Goal: Task Accomplishment & Management: Manage account settings

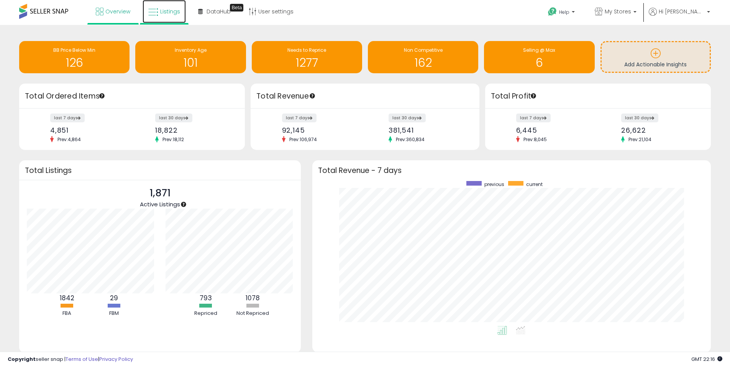
click at [158, 13] on icon at bounding box center [153, 12] width 10 height 10
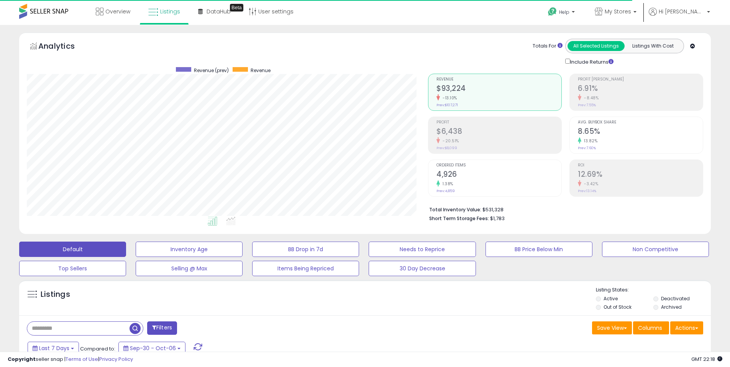
scroll to position [157, 401]
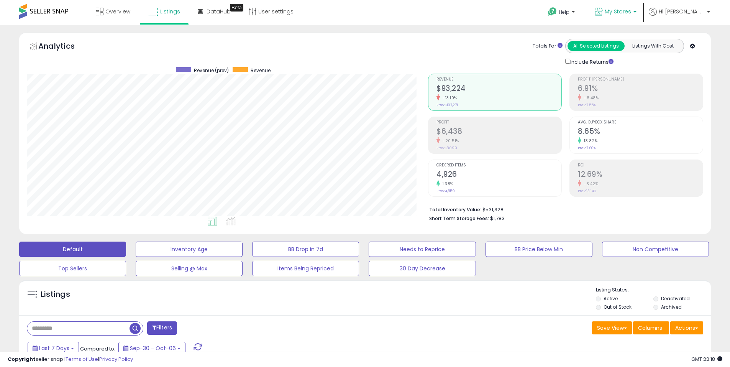
click at [631, 14] on span "My Stores" at bounding box center [618, 12] width 26 height 8
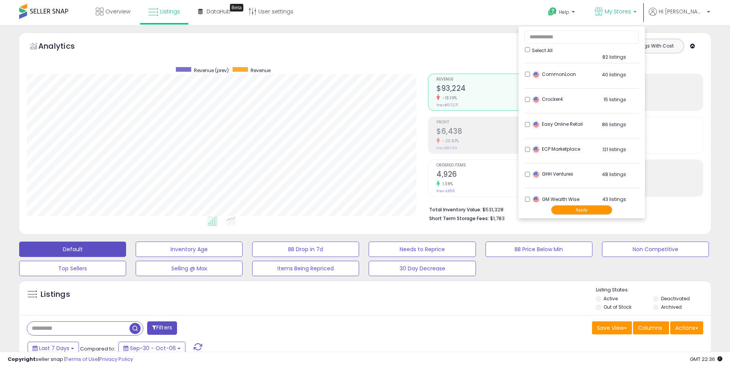
scroll to position [153, 0]
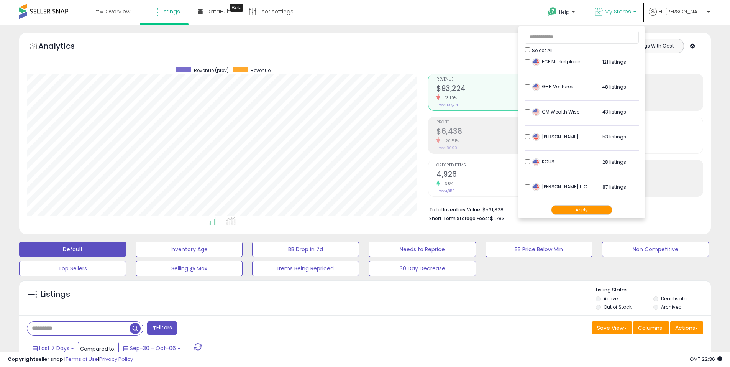
click at [601, 210] on button "Apply" at bounding box center [581, 210] width 61 height 10
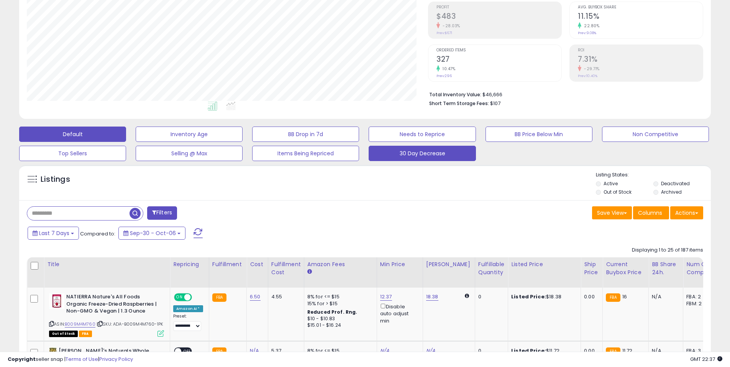
scroll to position [268, 0]
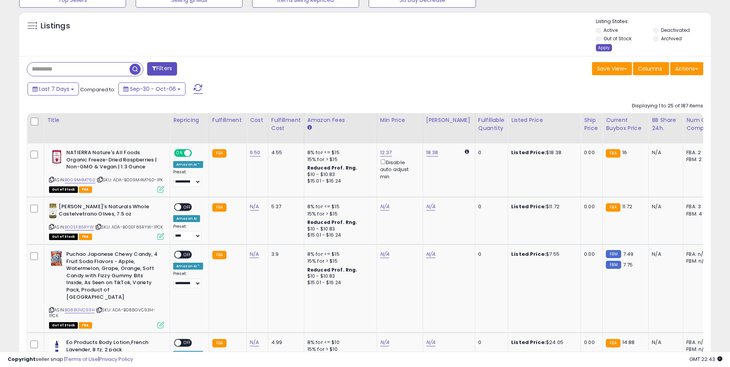
click at [601, 47] on div "Apply" at bounding box center [604, 47] width 16 height 7
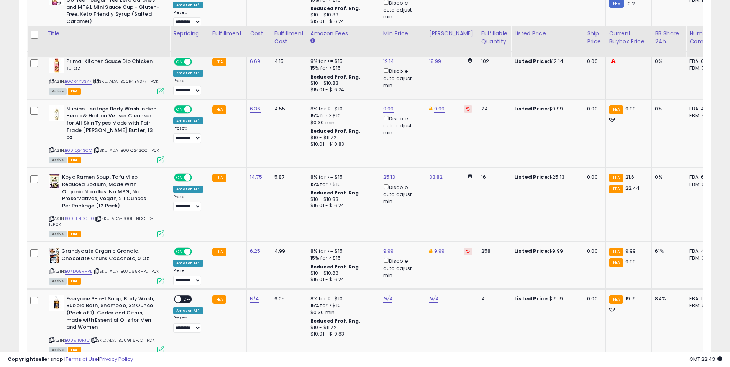
scroll to position [1258, 0]
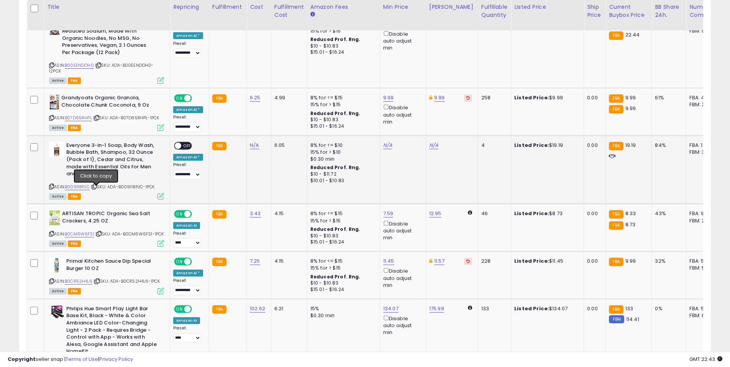
click at [96, 189] on icon at bounding box center [94, 186] width 5 height 4
click at [252, 149] on link "N/A" at bounding box center [254, 145] width 9 height 8
type input "****"
click at [276, 129] on icon "submit" at bounding box center [274, 128] width 5 height 5
click at [177, 149] on div "ON OFF" at bounding box center [183, 145] width 18 height 8
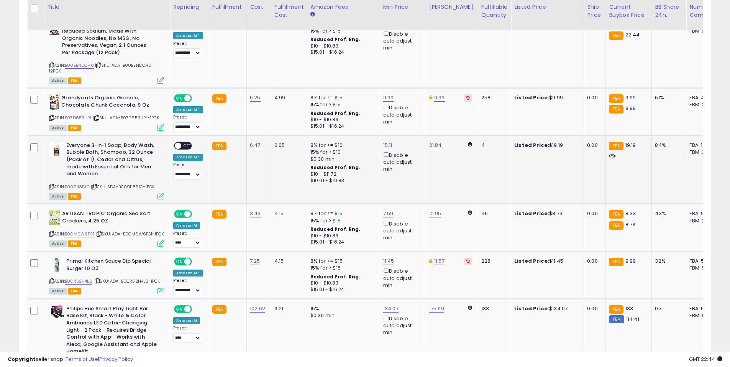
click at [182, 148] on span "OFF" at bounding box center [187, 145] width 12 height 7
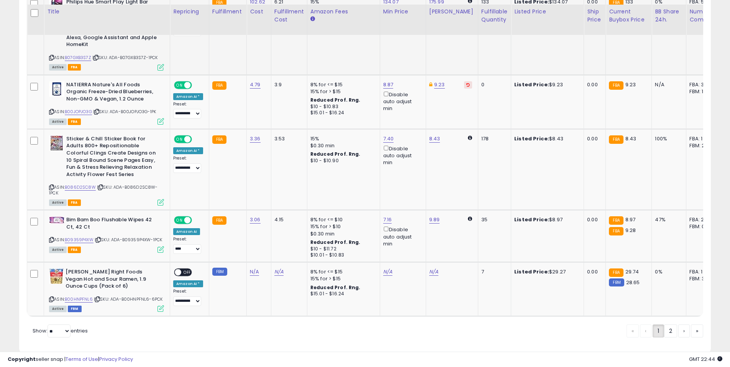
scroll to position [1596, 0]
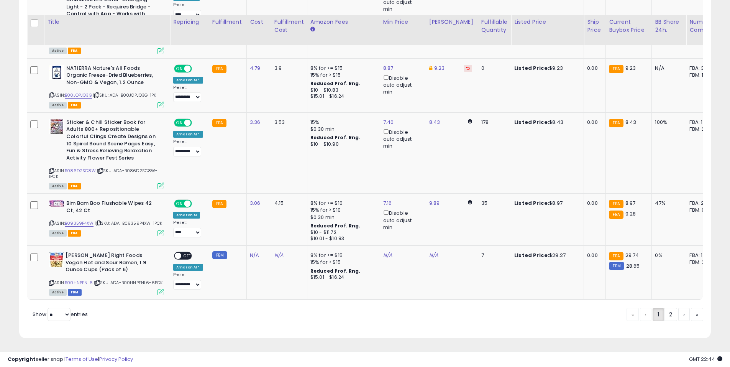
drag, startPoint x: 670, startPoint y: 316, endPoint x: 688, endPoint y: 338, distance: 29.2
click at [670, 316] on link "2" at bounding box center [670, 314] width 13 height 13
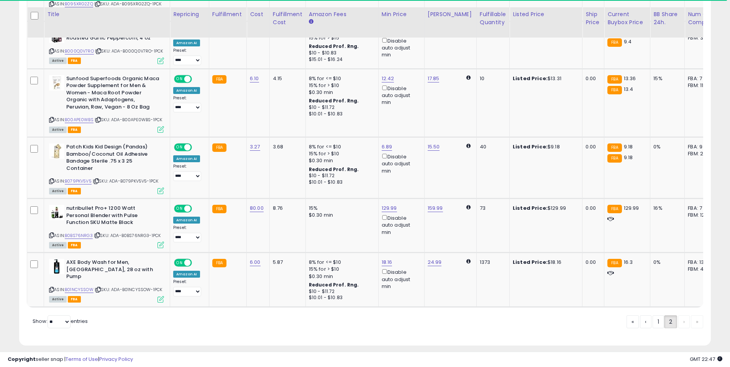
scroll to position [925, 0]
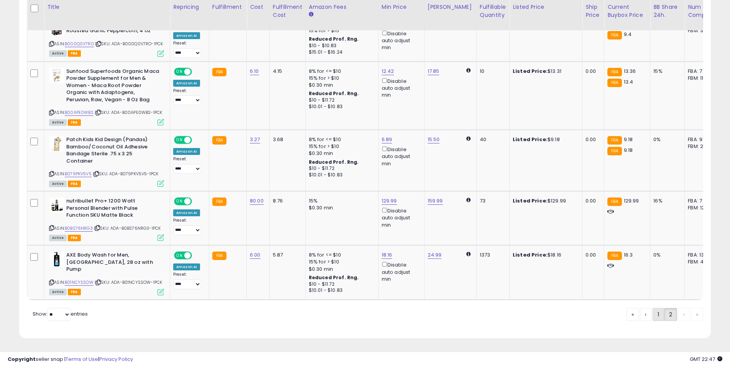
click at [660, 314] on link "1" at bounding box center [658, 314] width 11 height 13
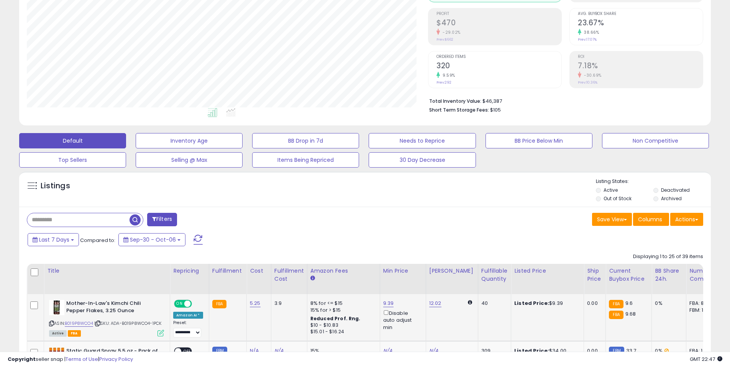
scroll to position [338, 0]
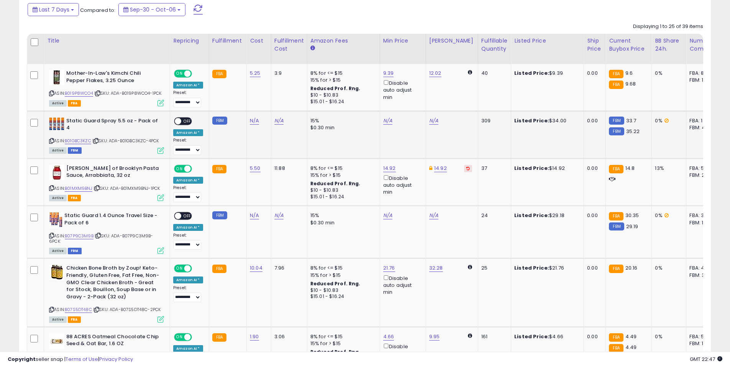
click at [97, 143] on icon at bounding box center [96, 141] width 5 height 4
click at [250, 125] on link "N/A" at bounding box center [254, 121] width 9 height 8
type input "*****"
click button "submit" at bounding box center [274, 105] width 13 height 11
click at [101, 238] on icon at bounding box center [98, 235] width 5 height 4
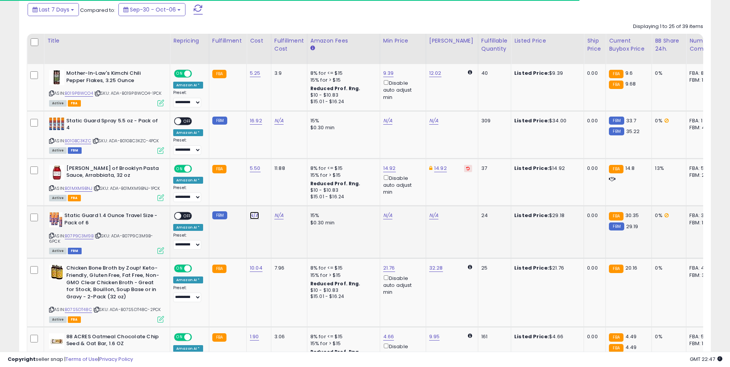
click at [251, 219] on link "N/A" at bounding box center [254, 216] width 9 height 8
type input "**"
click at [281, 204] on button "submit" at bounding box center [274, 200] width 13 height 11
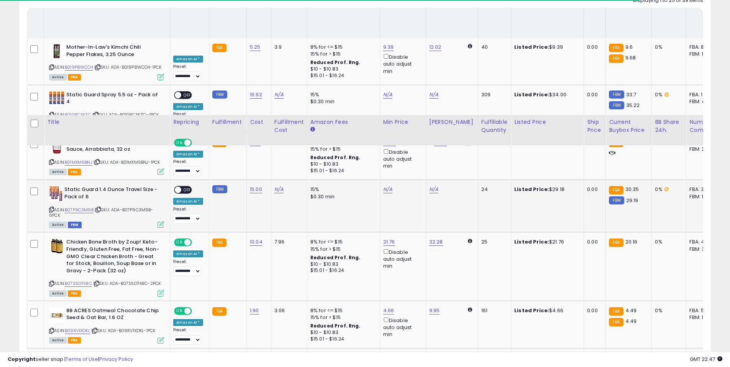
scroll to position [492, 0]
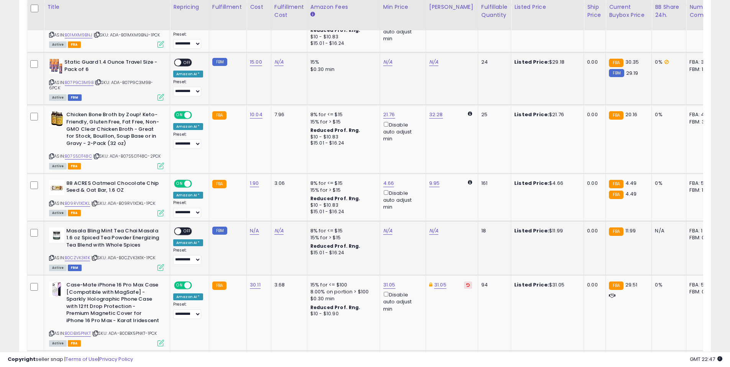
click at [97, 260] on icon at bounding box center [94, 258] width 5 height 4
click at [252, 235] on link "N/A" at bounding box center [254, 231] width 9 height 8
type input "****"
click button "submit" at bounding box center [274, 215] width 13 height 11
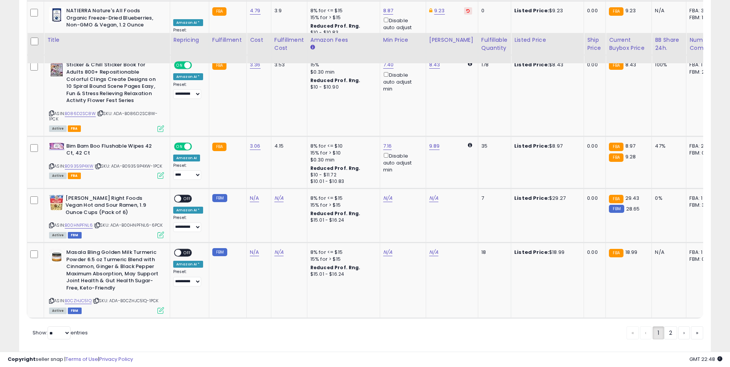
scroll to position [1603, 0]
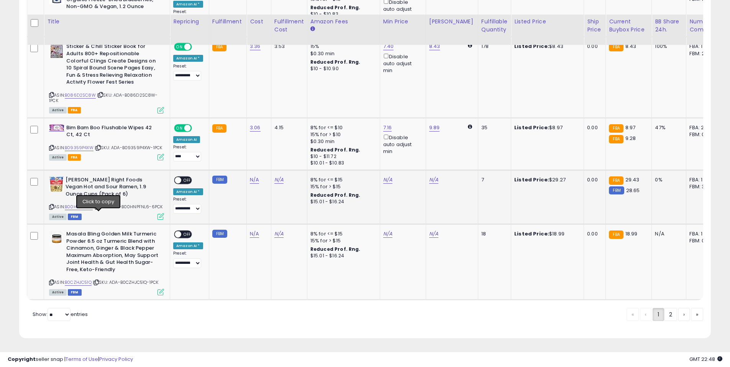
click at [97, 205] on icon at bounding box center [97, 207] width 5 height 4
click at [252, 176] on link "N/A" at bounding box center [254, 180] width 9 height 8
type input "*****"
click at [281, 163] on button "submit" at bounding box center [274, 168] width 13 height 11
click at [98, 280] on icon at bounding box center [96, 282] width 5 height 4
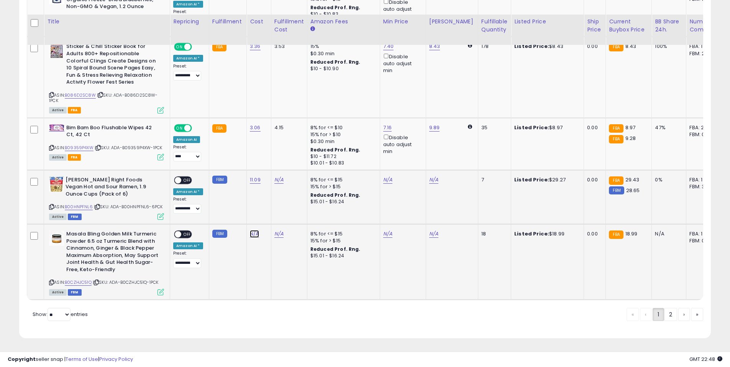
click at [253, 230] on link "N/A" at bounding box center [254, 234] width 9 height 8
type input "****"
click at [276, 220] on icon "submit" at bounding box center [274, 222] width 5 height 5
click at [669, 314] on link "2" at bounding box center [670, 314] width 13 height 13
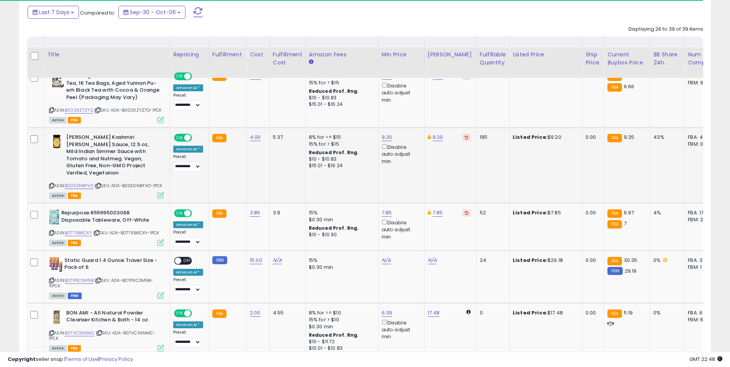
scroll to position [415, 0]
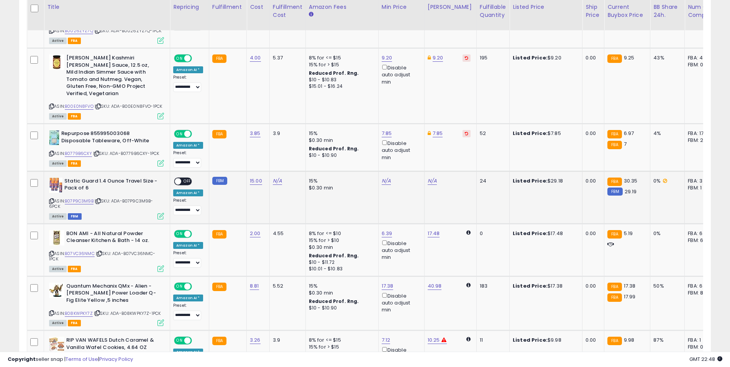
click at [99, 199] on icon at bounding box center [98, 201] width 5 height 4
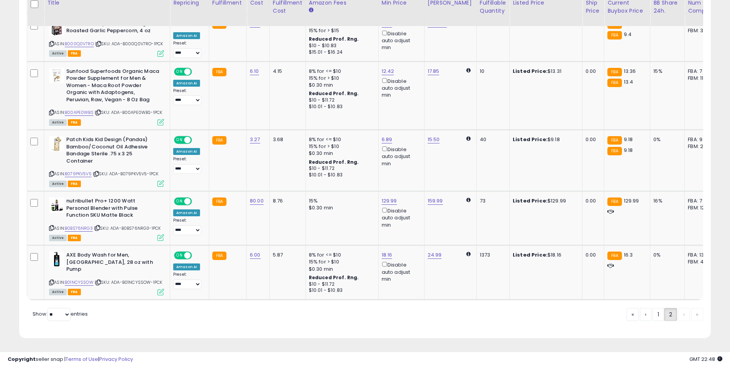
scroll to position [908, 0]
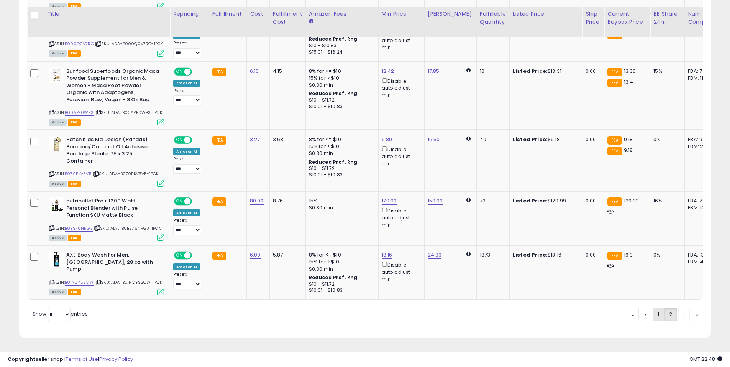
click at [658, 318] on link "1" at bounding box center [658, 314] width 11 height 13
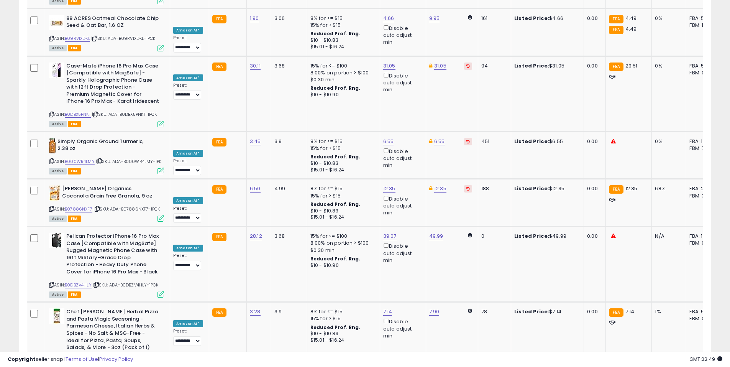
scroll to position [0, 0]
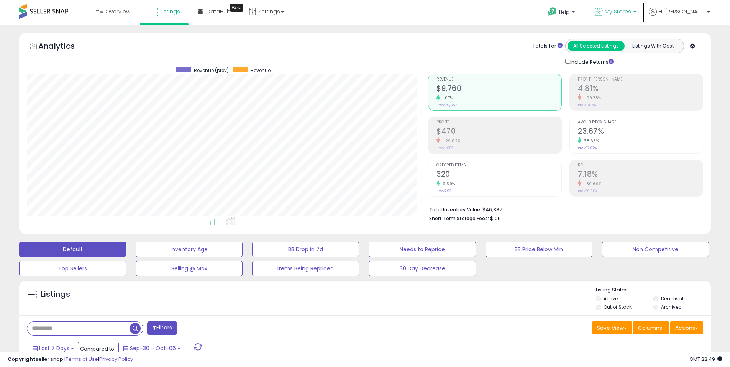
click at [626, 10] on span "My Stores" at bounding box center [618, 12] width 26 height 8
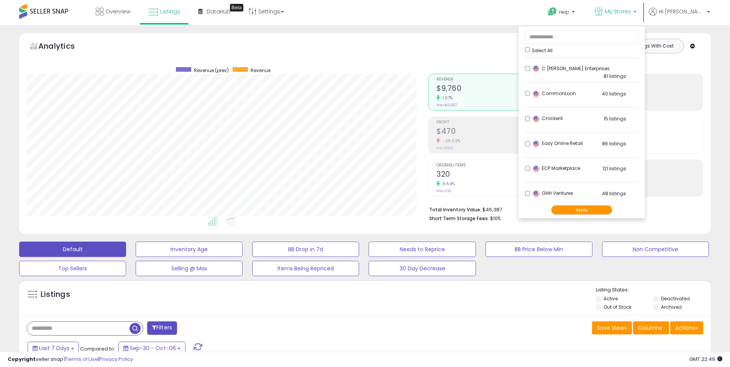
scroll to position [77, 0]
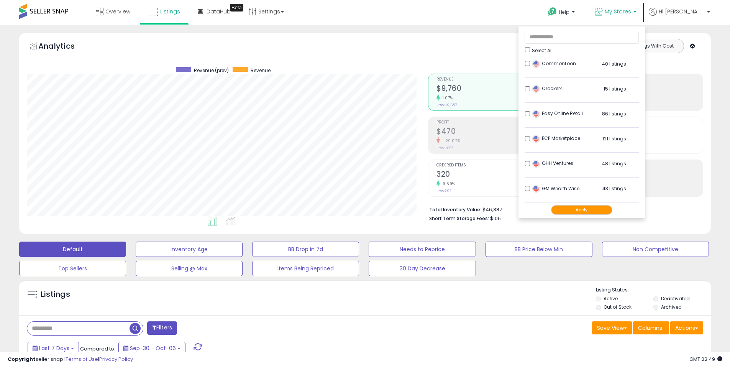
click at [594, 210] on button "Apply" at bounding box center [581, 210] width 61 height 10
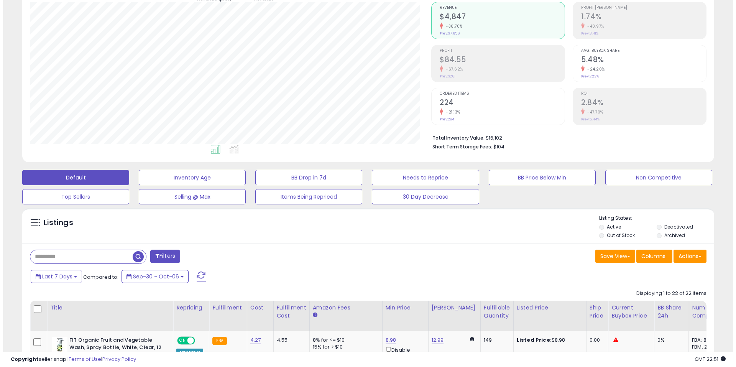
scroll to position [70, 0]
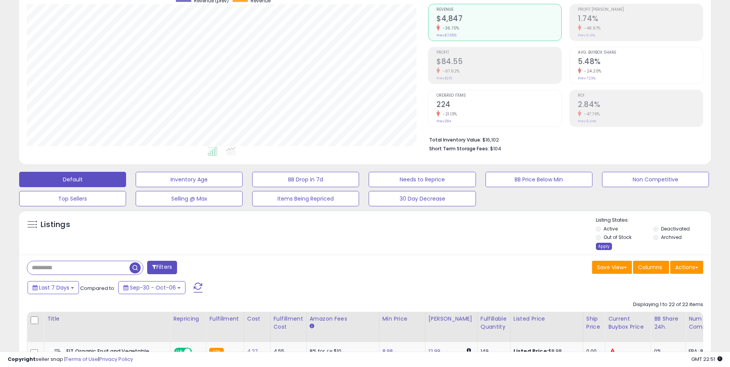
click at [604, 249] on div "Apply" at bounding box center [604, 246] width 16 height 7
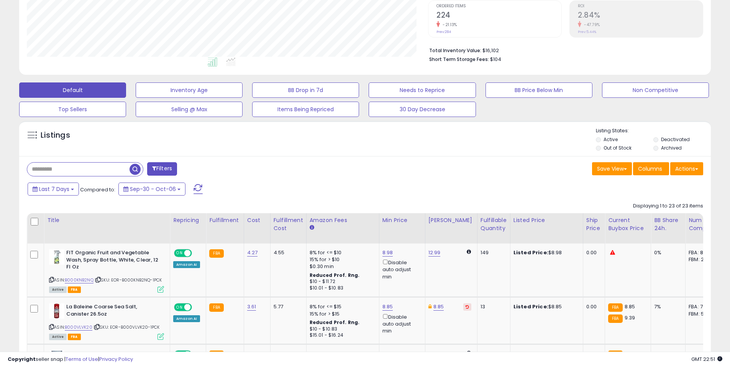
scroll to position [108, 0]
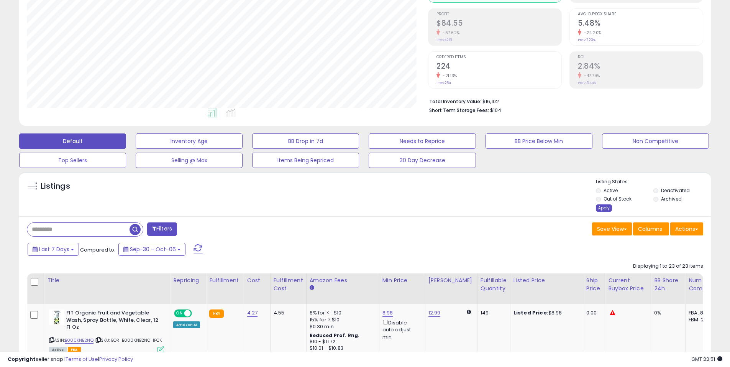
click at [608, 208] on div "Apply" at bounding box center [604, 207] width 16 height 7
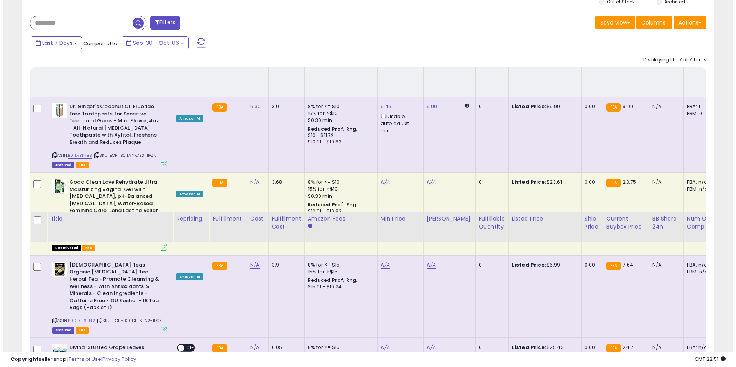
scroll to position [0, 0]
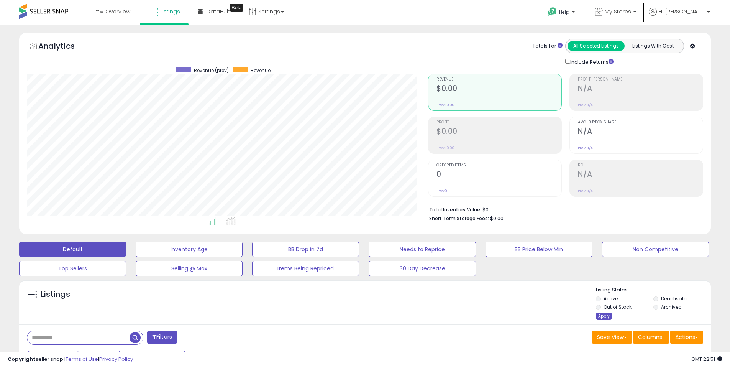
click at [606, 315] on div "Apply" at bounding box center [604, 315] width 16 height 7
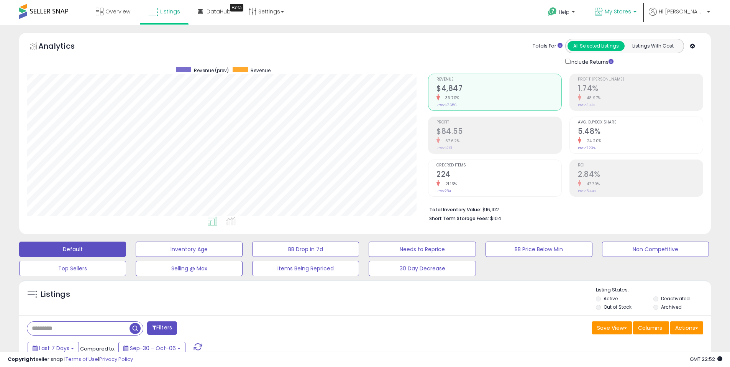
click at [629, 11] on span "My Stores" at bounding box center [618, 12] width 26 height 8
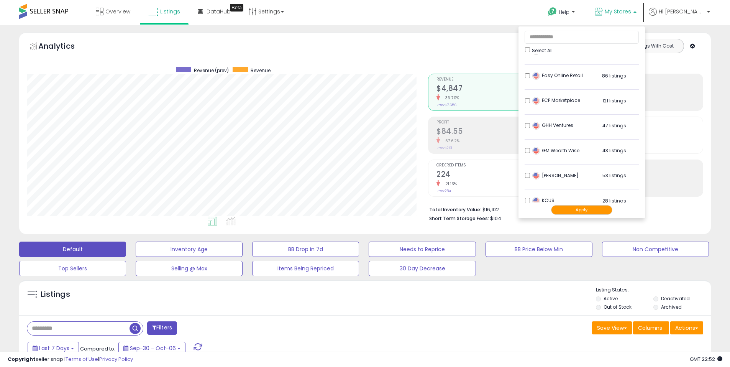
scroll to position [115, 0]
click at [549, 103] on li "ECP Marketplace 121 listings" at bounding box center [582, 102] width 114 height 24
click at [598, 212] on button "Apply" at bounding box center [581, 210] width 61 height 10
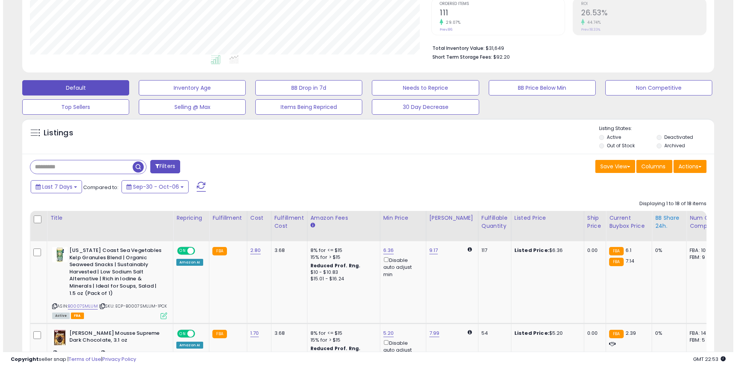
scroll to position [10, 0]
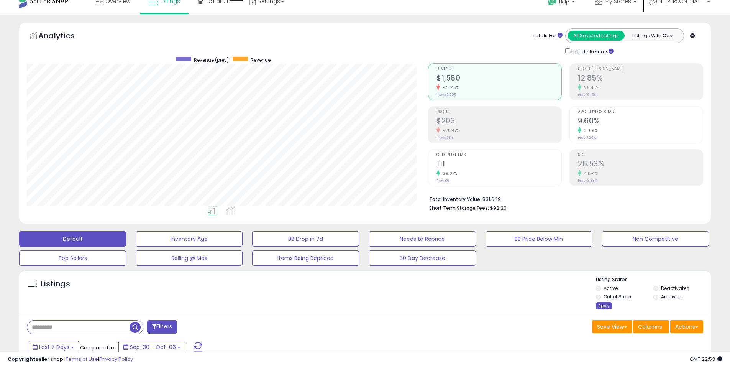
click at [597, 306] on div "Apply" at bounding box center [604, 305] width 16 height 7
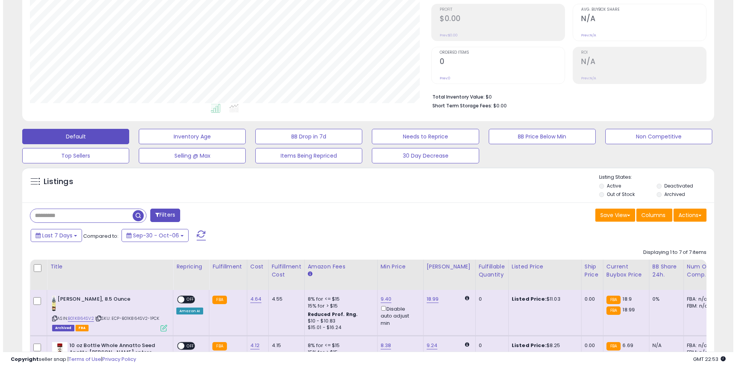
scroll to position [0, 0]
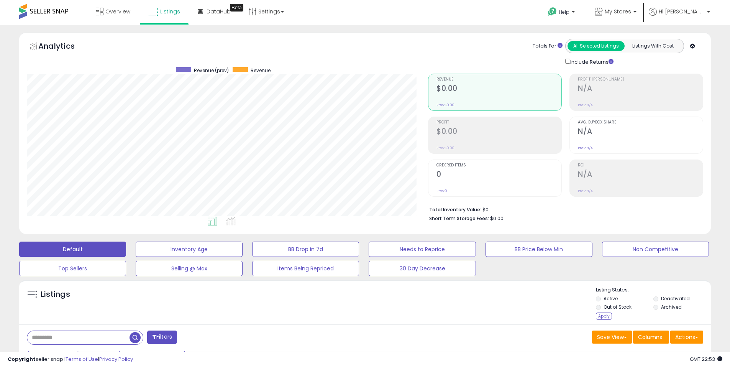
click at [653, 309] on ul "Active Deactivated Out of Stock Archived" at bounding box center [653, 303] width 115 height 17
click at [603, 317] on div "Apply" at bounding box center [604, 315] width 16 height 7
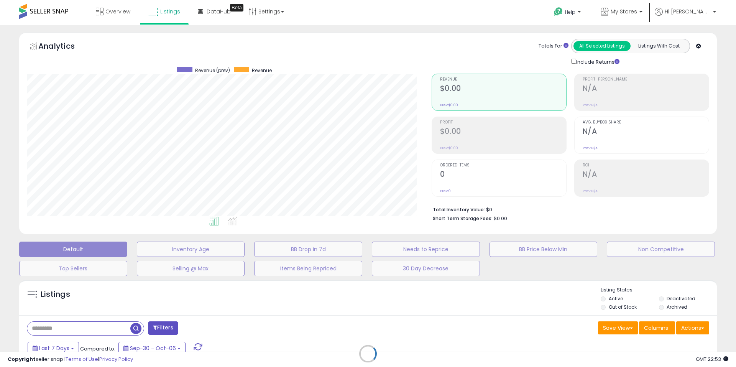
scroll to position [157, 405]
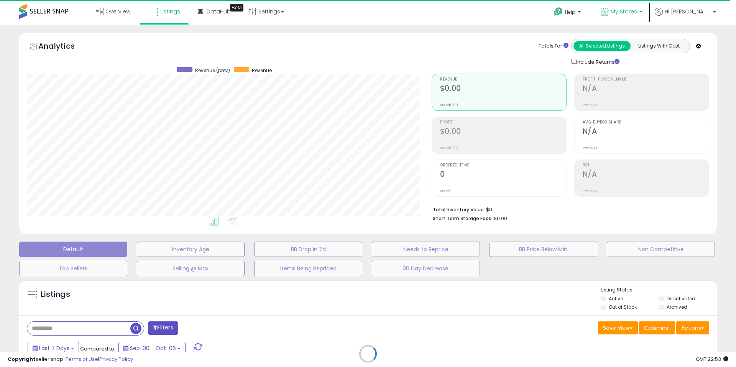
click at [642, 15] on p "My Stores" at bounding box center [622, 13] width 42 height 10
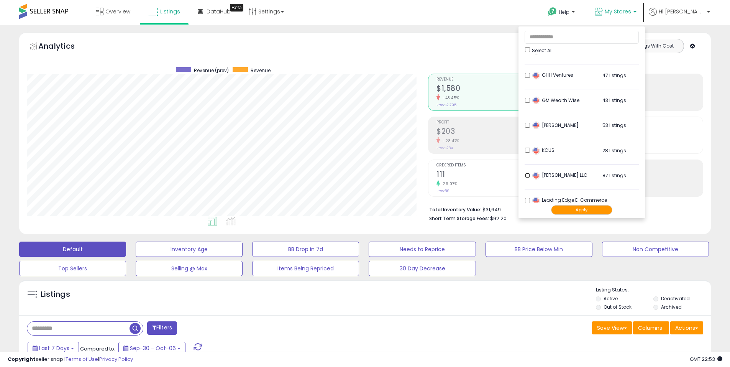
scroll to position [153, 0]
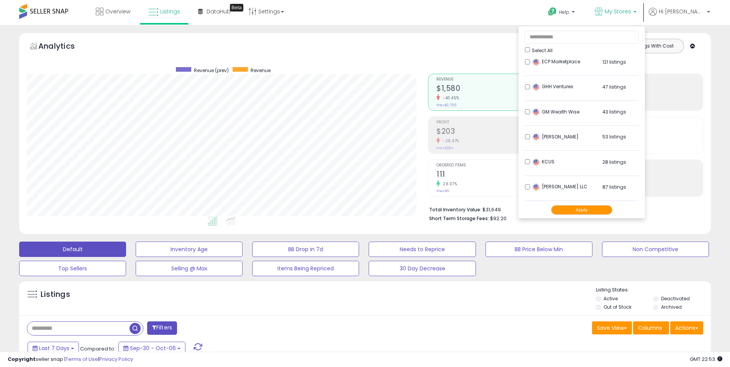
click at [599, 208] on button "Apply" at bounding box center [581, 210] width 61 height 10
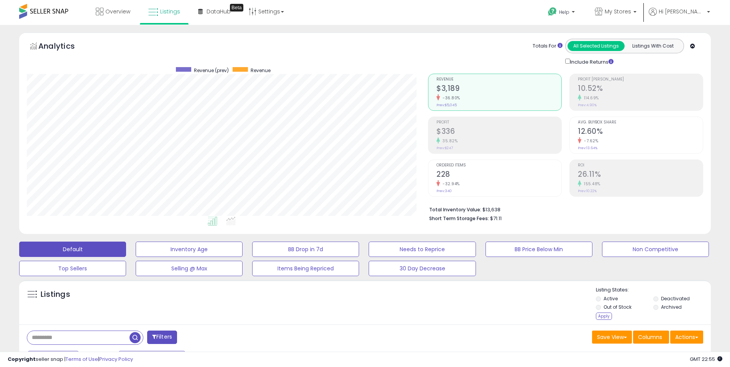
click at [604, 315] on div "Apply" at bounding box center [604, 315] width 16 height 7
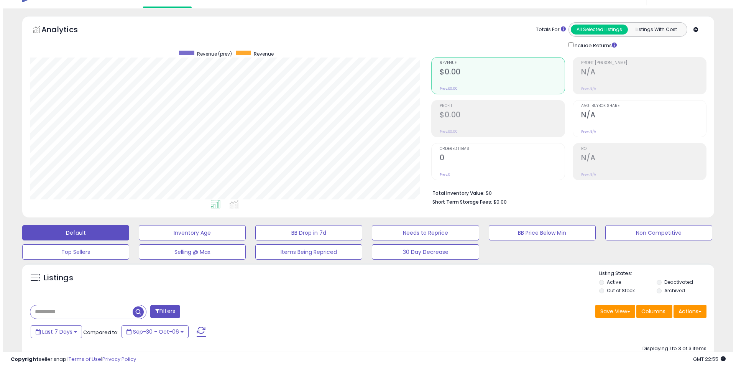
scroll to position [13, 0]
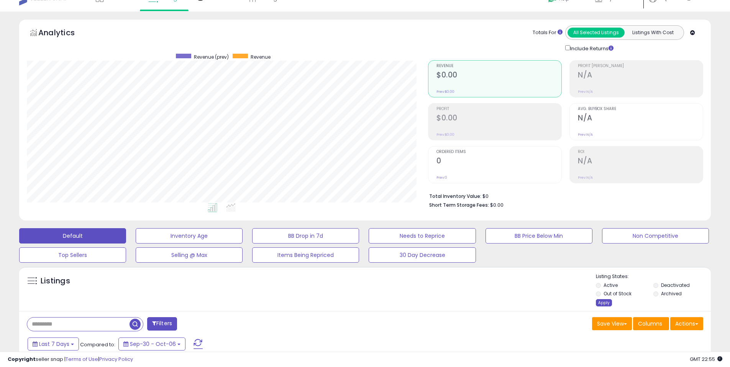
click at [605, 303] on div "Apply" at bounding box center [604, 302] width 16 height 7
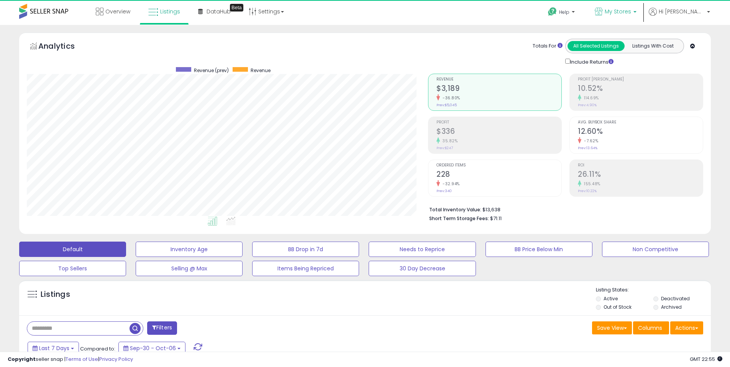
scroll to position [157, 401]
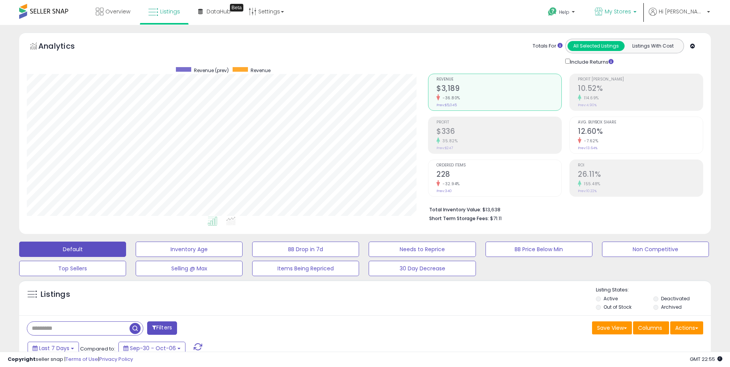
click at [631, 9] on span "My Stores" at bounding box center [618, 12] width 26 height 8
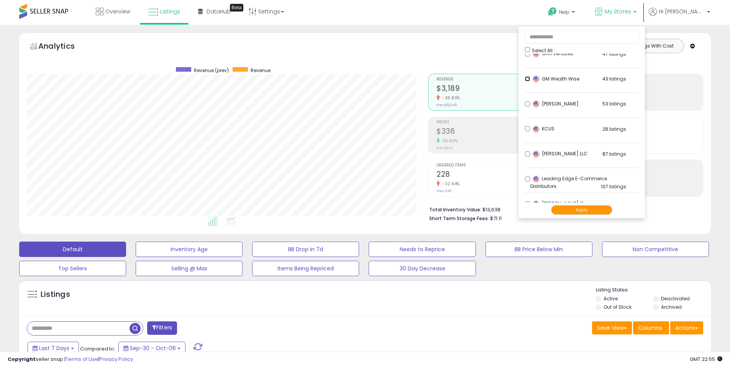
scroll to position [192, 0]
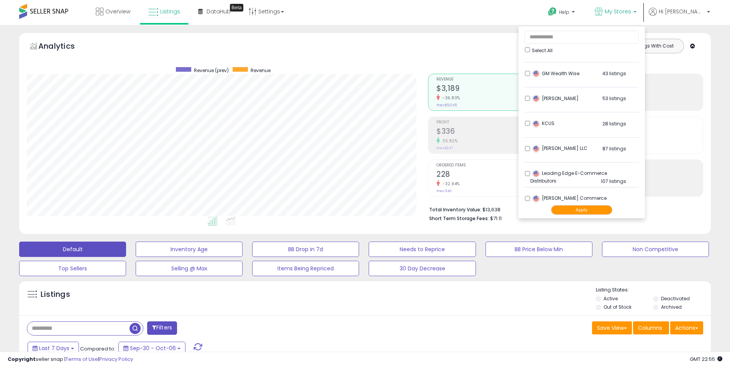
click at [598, 213] on button "Apply" at bounding box center [581, 210] width 61 height 10
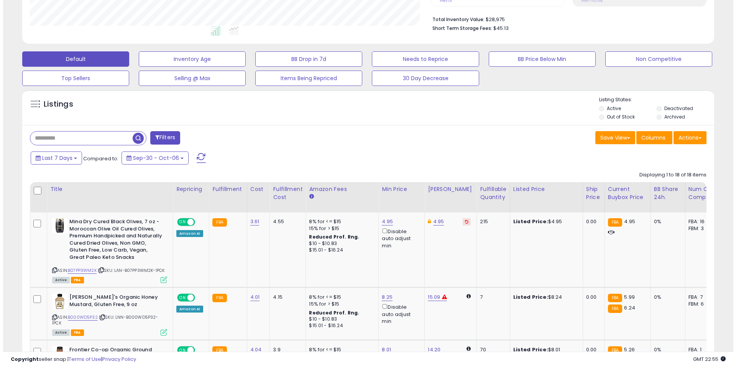
scroll to position [95, 0]
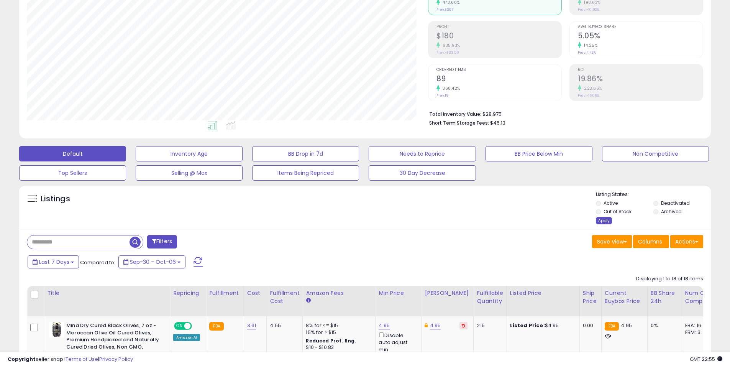
click at [601, 219] on div "Apply" at bounding box center [604, 220] width 16 height 7
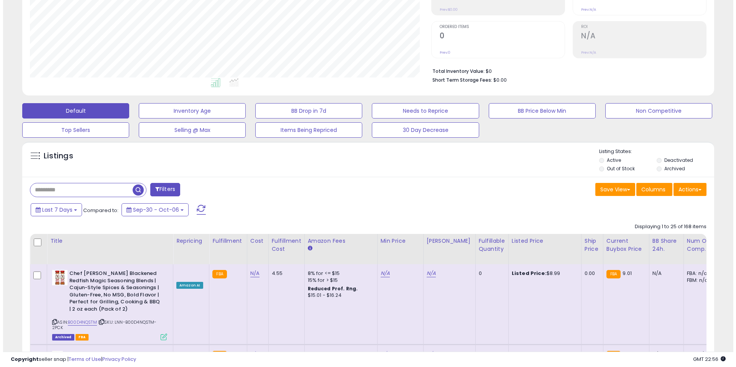
scroll to position [0, 0]
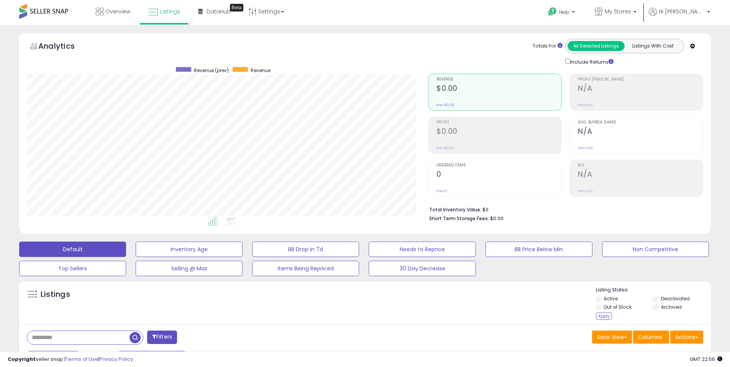
click at [659, 306] on li "Archived" at bounding box center [682, 308] width 56 height 8
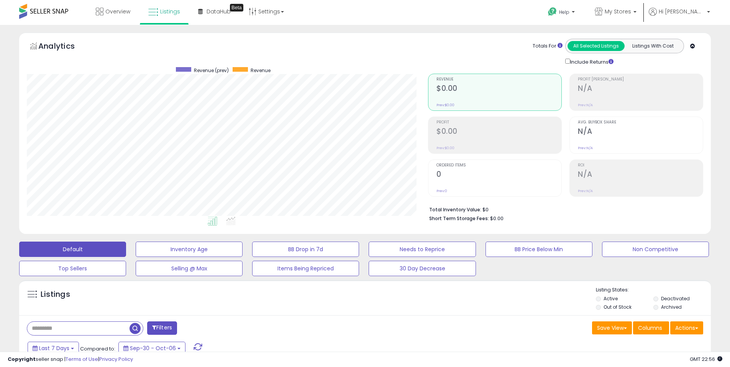
click at [600, 297] on li "Active" at bounding box center [624, 299] width 56 height 8
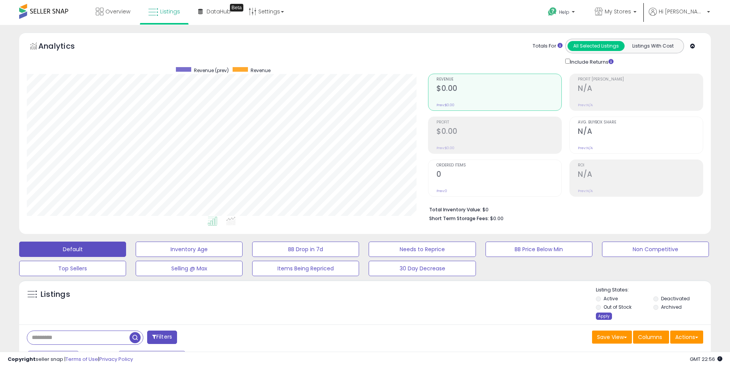
click at [606, 317] on div "Apply" at bounding box center [604, 315] width 16 height 7
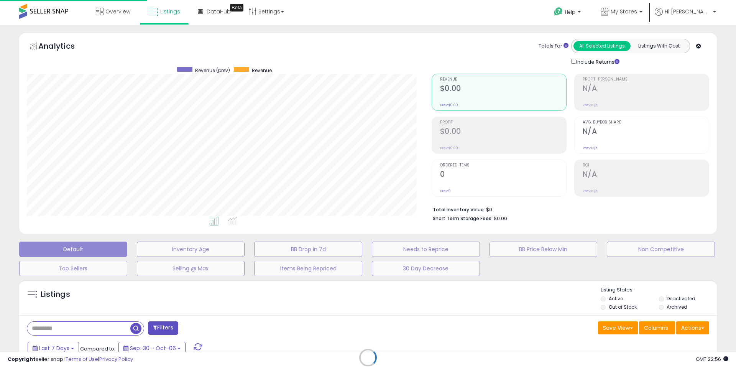
scroll to position [157, 405]
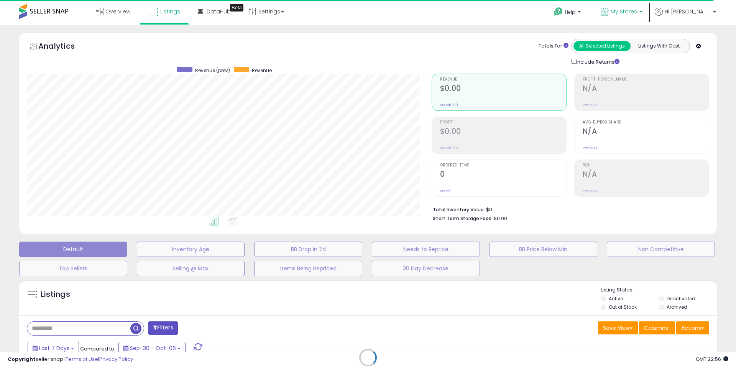
click at [637, 13] on span "My Stores" at bounding box center [624, 12] width 26 height 8
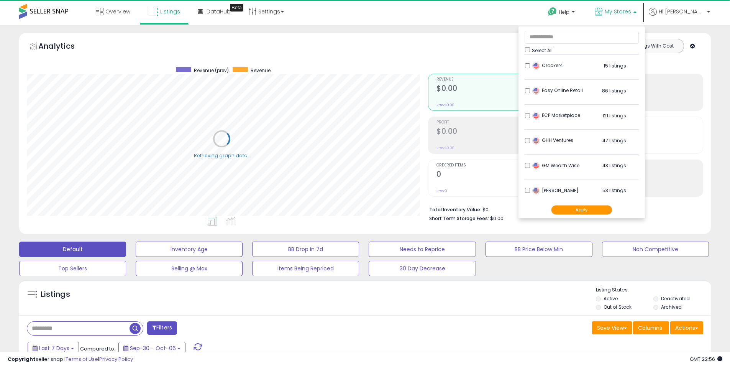
click at [552, 237] on div "Lann LLC 87 listings" at bounding box center [578, 242] width 96 height 11
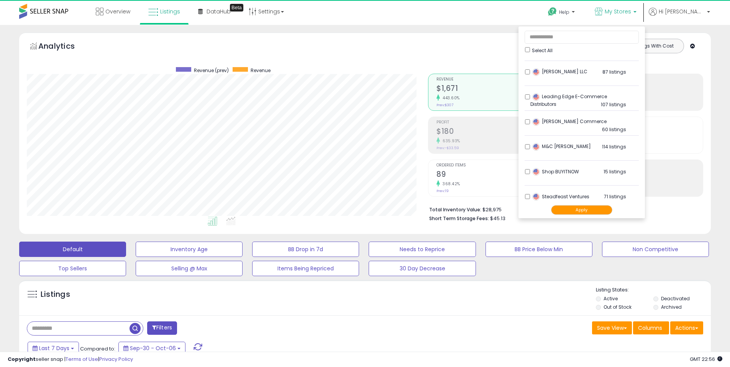
scroll to position [157, 401]
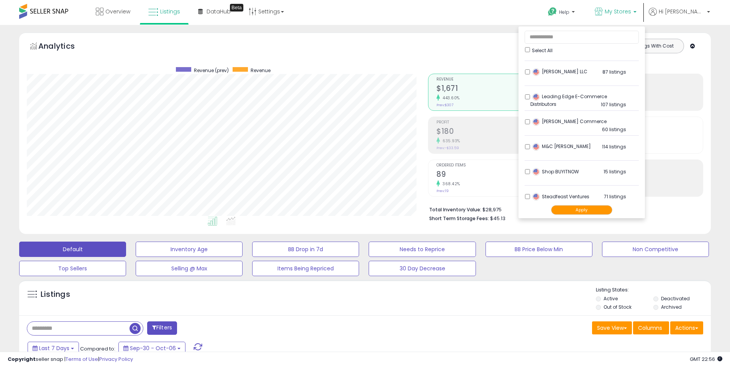
click at [601, 209] on button "Apply" at bounding box center [581, 210] width 61 height 10
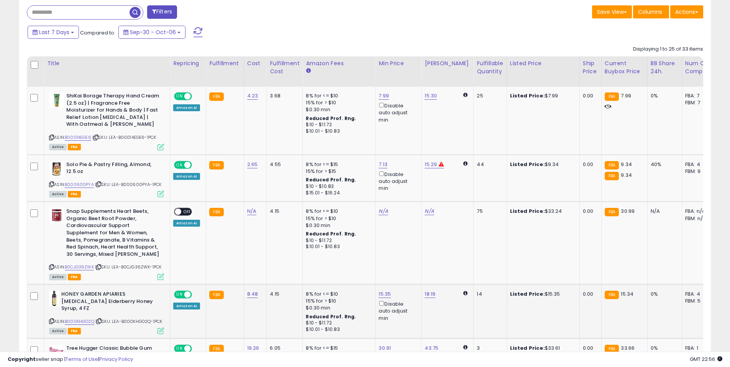
scroll to position [345, 0]
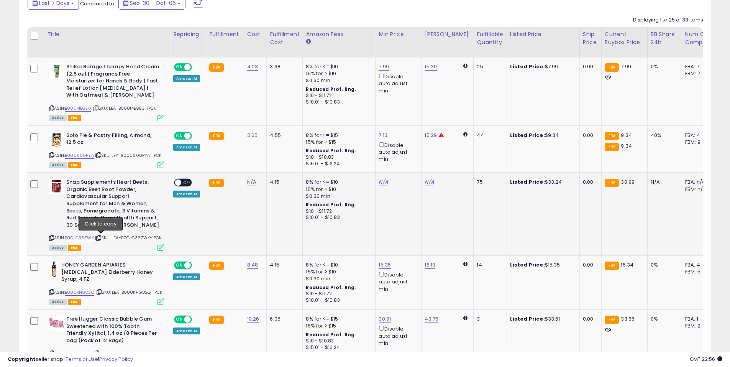
click at [99, 238] on icon at bounding box center [98, 238] width 5 height 4
click at [245, 185] on td "N/A" at bounding box center [255, 213] width 23 height 83
click at [248, 184] on link "N/A" at bounding box center [251, 182] width 9 height 8
type input "**"
click at [274, 162] on icon "submit" at bounding box center [271, 162] width 5 height 5
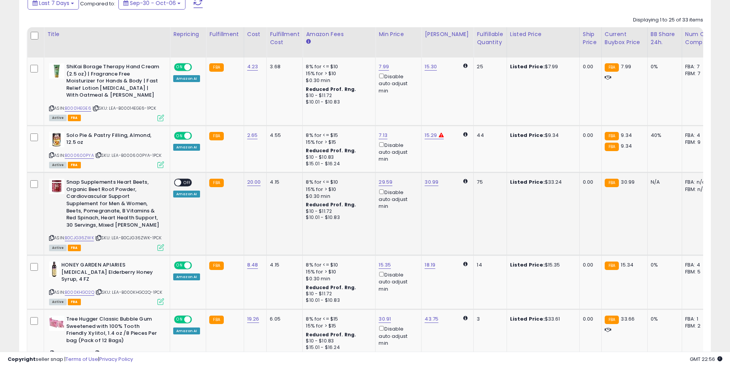
click at [186, 183] on span "OFF" at bounding box center [187, 182] width 12 height 7
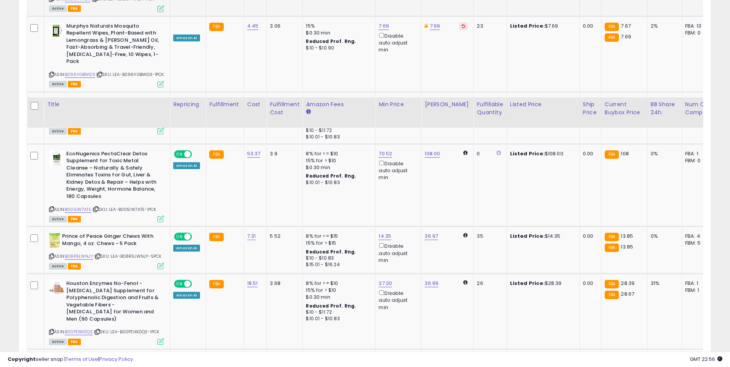
scroll to position [1874, 0]
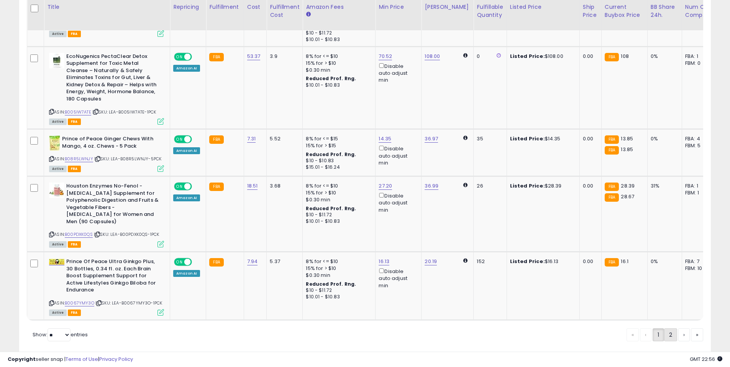
click at [670, 328] on link "2" at bounding box center [670, 334] width 13 height 13
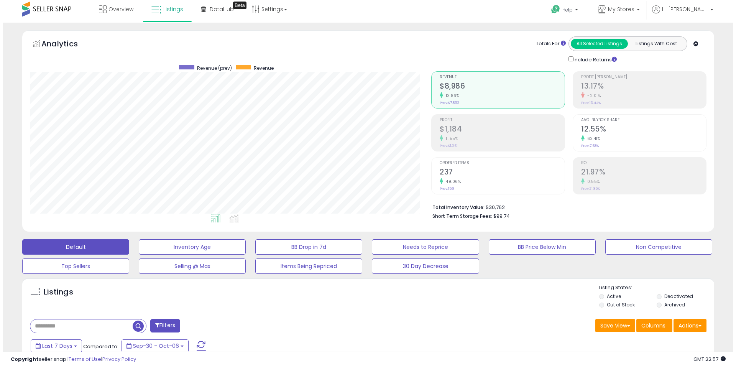
scroll to position [0, 0]
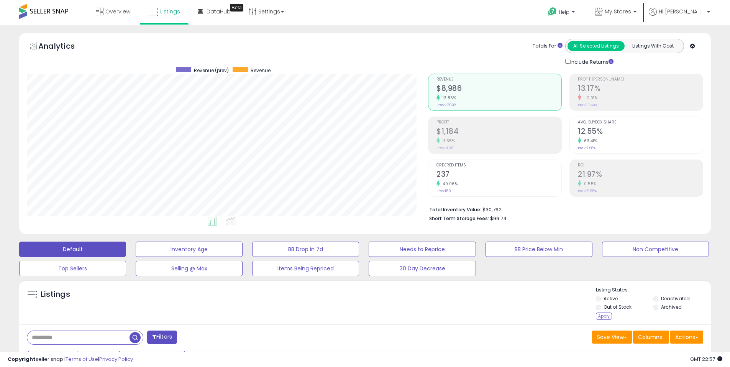
click at [659, 306] on li "Archived" at bounding box center [682, 308] width 56 height 8
click at [599, 315] on div "Apply" at bounding box center [604, 315] width 16 height 7
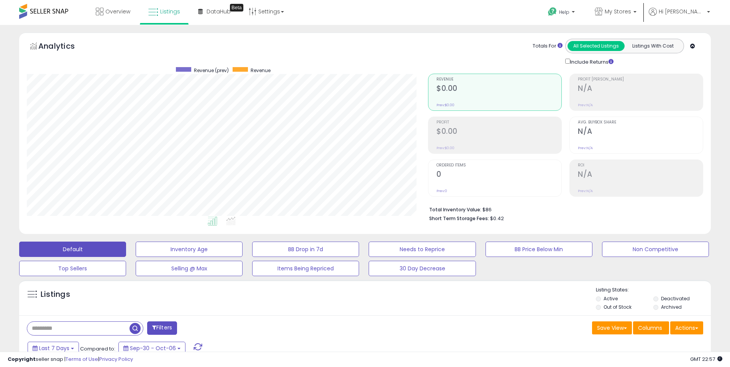
click at [657, 300] on li "Deactivated" at bounding box center [682, 299] width 56 height 8
click at [594, 299] on div "Listings" at bounding box center [365, 299] width 692 height 26
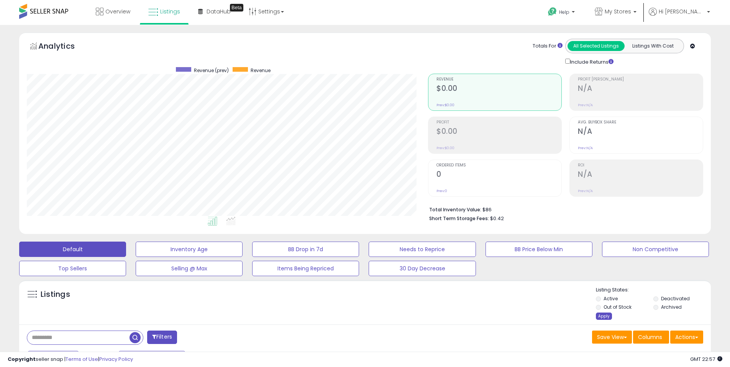
click at [604, 317] on div "Apply" at bounding box center [604, 315] width 16 height 7
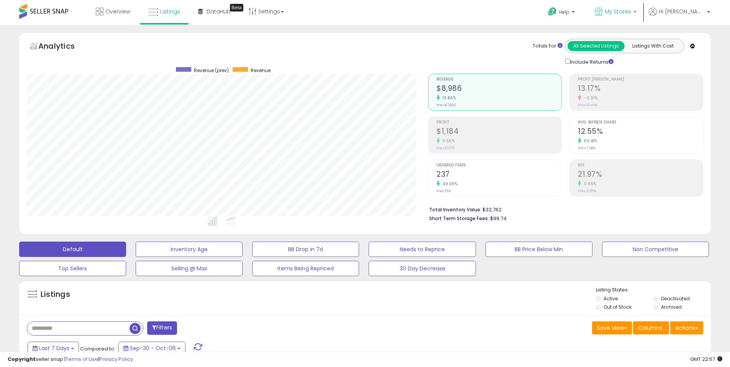
click at [631, 13] on span "My Stores" at bounding box center [618, 12] width 26 height 8
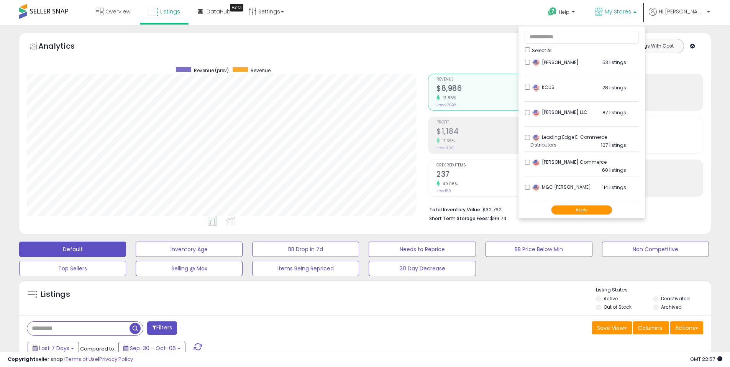
scroll to position [230, 0]
click at [594, 207] on button "Apply" at bounding box center [581, 210] width 61 height 10
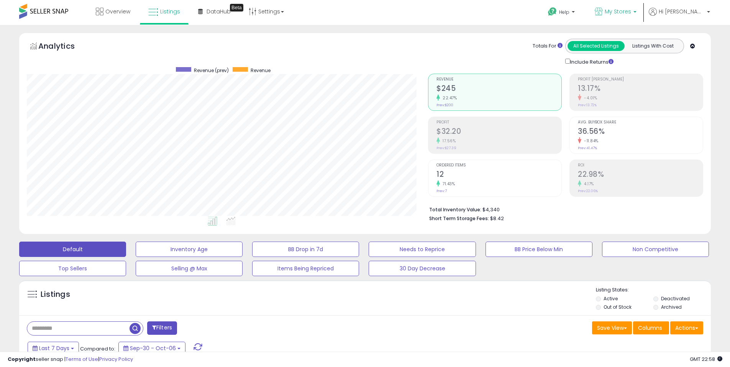
click at [631, 9] on span "My Stores" at bounding box center [618, 12] width 26 height 8
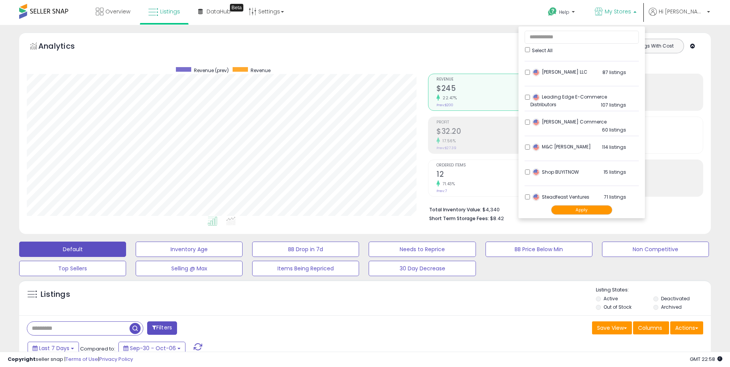
scroll to position [268, 0]
click at [546, 117] on li "Maguire Commerce 60 listings" at bounding box center [582, 124] width 114 height 24
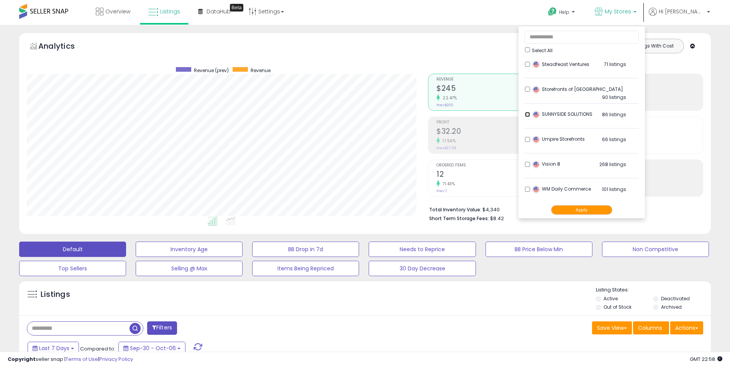
scroll to position [401, 0]
click at [598, 205] on button "Apply" at bounding box center [581, 210] width 61 height 10
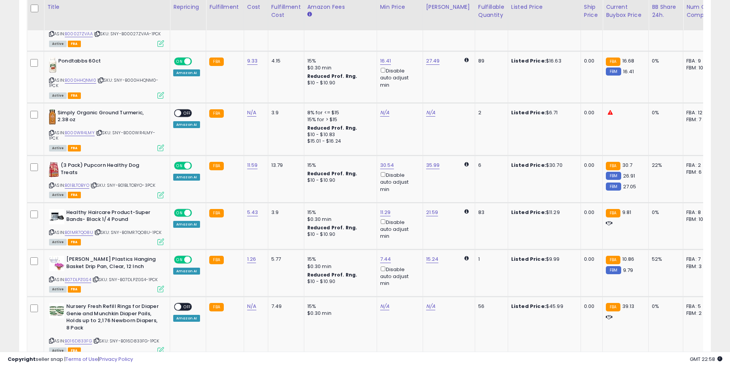
scroll to position [1303, 0]
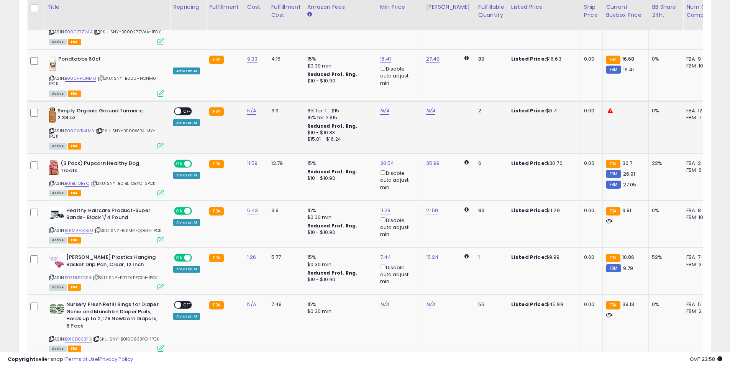
click at [100, 129] on icon at bounding box center [99, 131] width 5 height 4
click at [244, 101] on td "N/A" at bounding box center [256, 127] width 24 height 53
click at [247, 107] on link "N/A" at bounding box center [251, 111] width 9 height 8
type input "****"
click at [278, 60] on button "submit" at bounding box center [271, 60] width 13 height 11
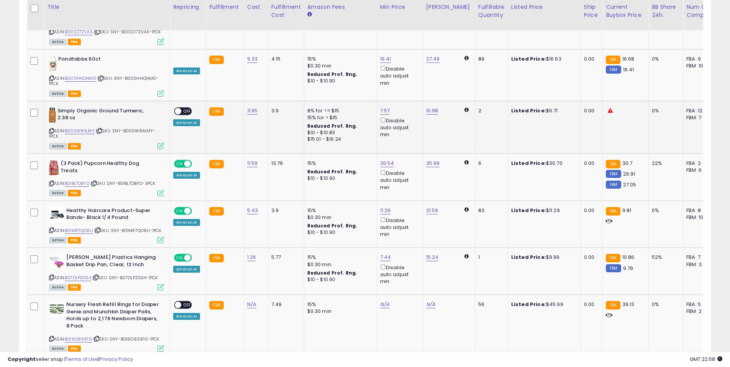
click at [181, 108] on span at bounding box center [178, 111] width 7 height 7
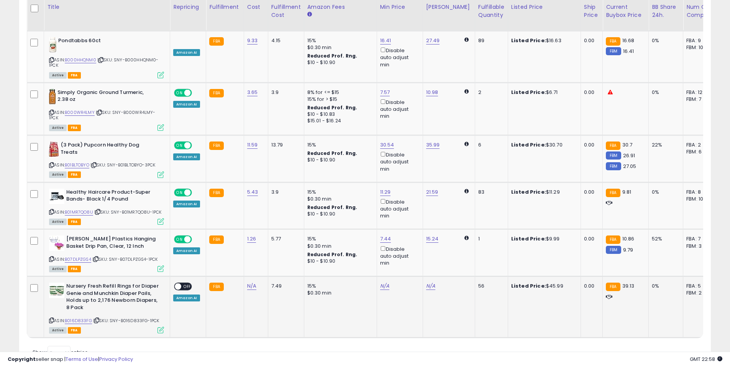
click at [98, 318] on icon at bounding box center [96, 320] width 5 height 4
click at [247, 282] on link "N/A" at bounding box center [251, 286] width 9 height 8
type input "*****"
click at [278, 227] on button "submit" at bounding box center [271, 230] width 13 height 11
click at [184, 283] on span "OFF" at bounding box center [187, 286] width 12 height 7
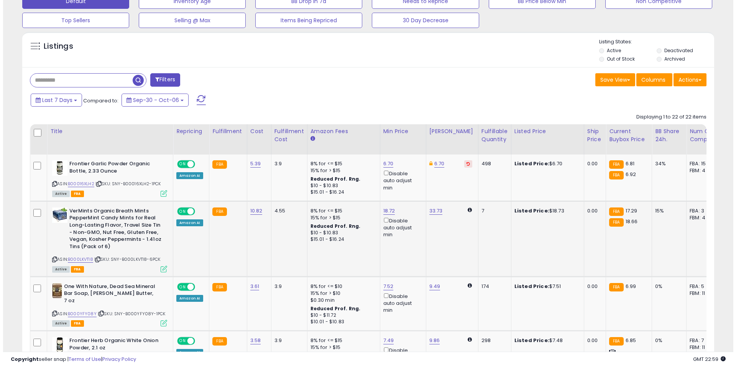
scroll to position [95, 0]
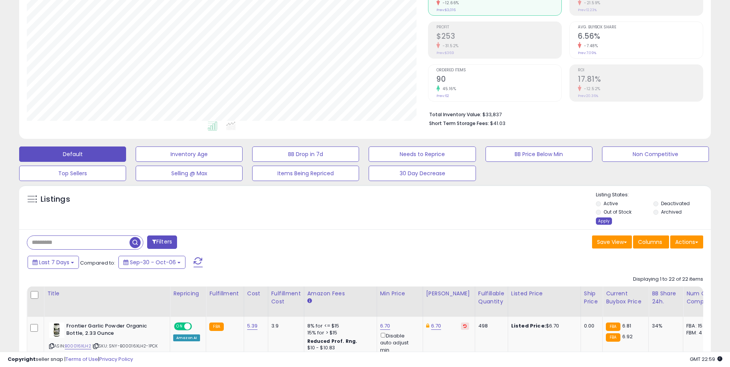
click at [604, 220] on div "Apply" at bounding box center [604, 220] width 16 height 7
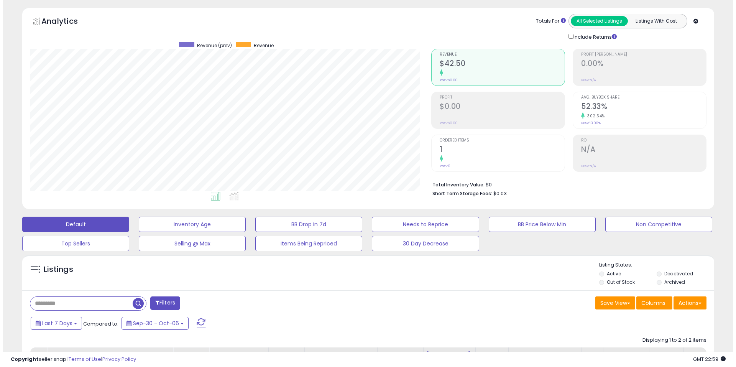
scroll to position [0, 0]
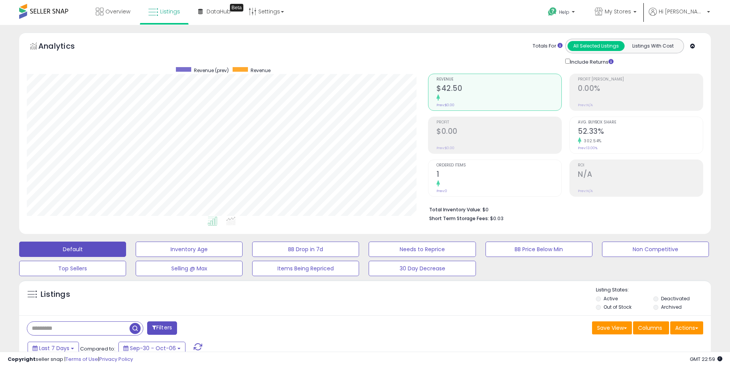
click at [596, 298] on li "Active" at bounding box center [624, 299] width 56 height 8
click at [595, 299] on div "Listings" at bounding box center [365, 299] width 692 height 26
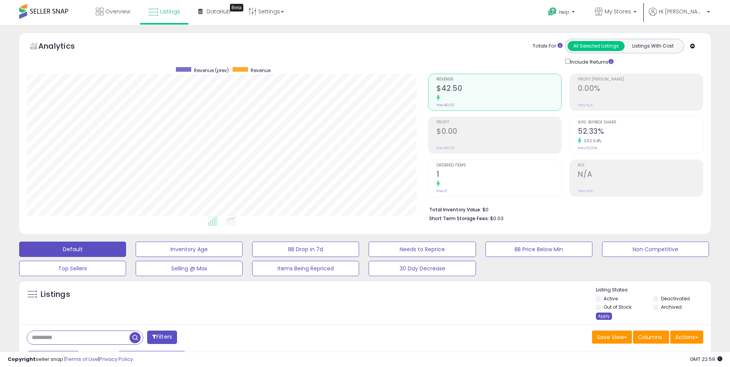
click at [603, 312] on div "Apply" at bounding box center [604, 315] width 16 height 7
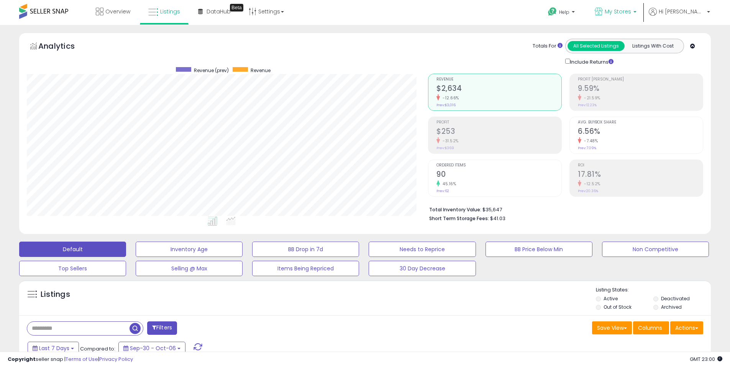
click at [637, 3] on link "My Stores" at bounding box center [615, 12] width 53 height 25
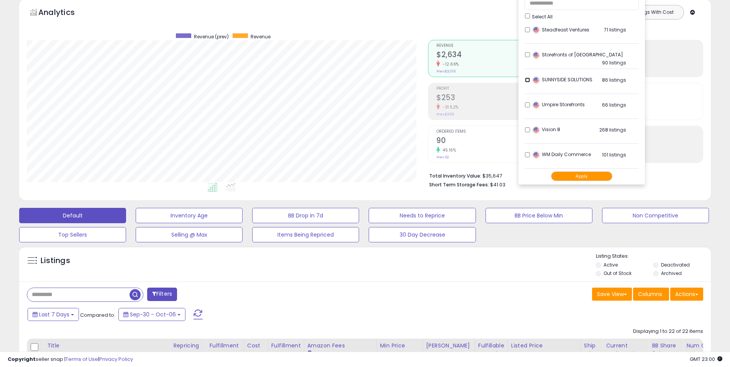
scroll to position [38, 0]
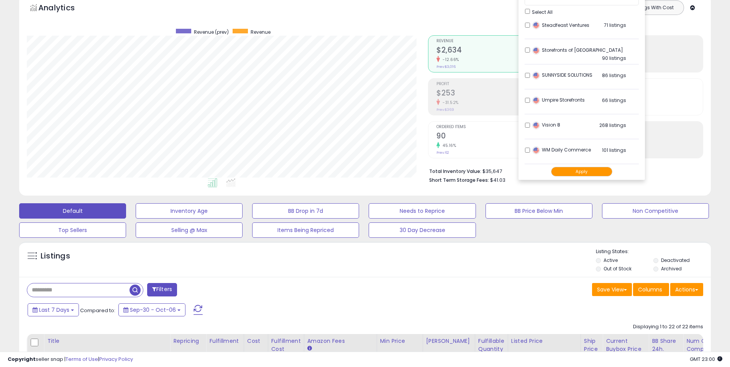
click at [603, 174] on button "Apply" at bounding box center [581, 172] width 61 height 10
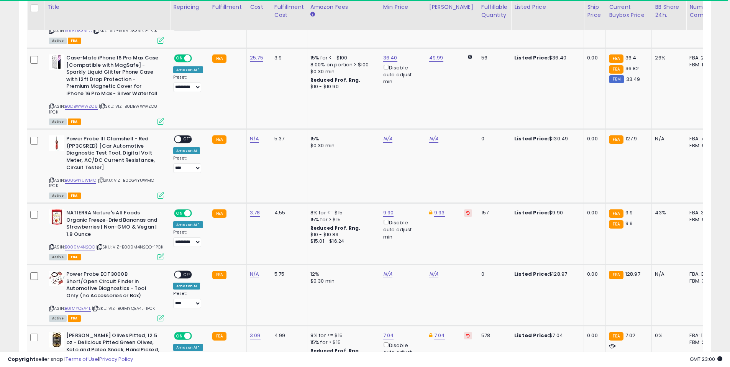
scroll to position [997, 0]
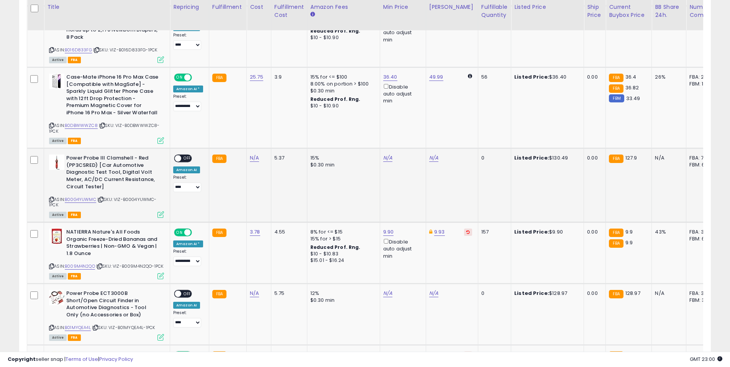
click at [102, 202] on icon at bounding box center [101, 199] width 5 height 4
click at [253, 161] on link "N/A" at bounding box center [254, 158] width 9 height 8
type input "*****"
click at [276, 141] on icon "submit" at bounding box center [274, 142] width 5 height 5
click at [183, 162] on span "OFF" at bounding box center [187, 158] width 12 height 7
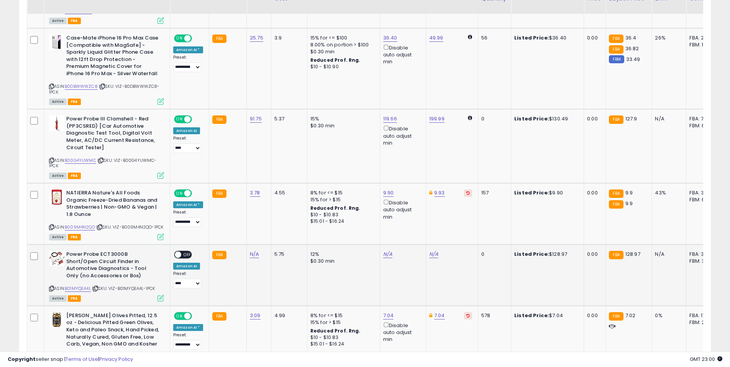
scroll to position [1073, 0]
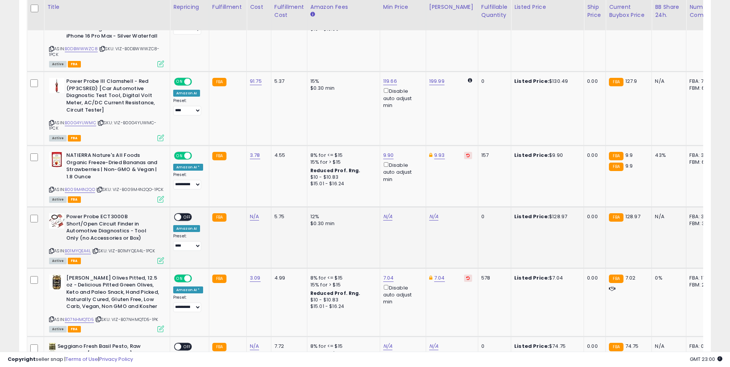
click at [98, 253] on icon at bounding box center [95, 251] width 5 height 4
click at [259, 220] on div "N/A" at bounding box center [257, 216] width 15 height 7
click at [253, 220] on link "N/A" at bounding box center [254, 217] width 9 height 8
type input "*****"
click at [281, 207] on button "submit" at bounding box center [274, 205] width 13 height 11
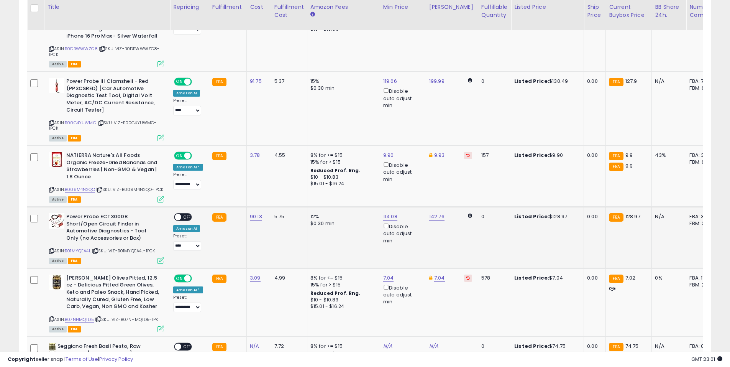
click at [182, 220] on span "OFF" at bounding box center [187, 217] width 12 height 7
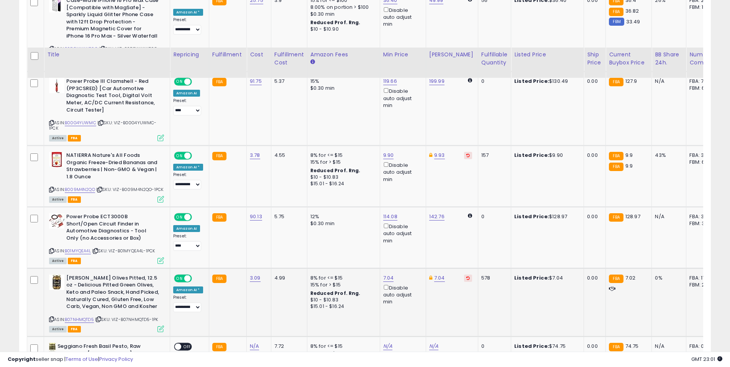
scroll to position [1227, 0]
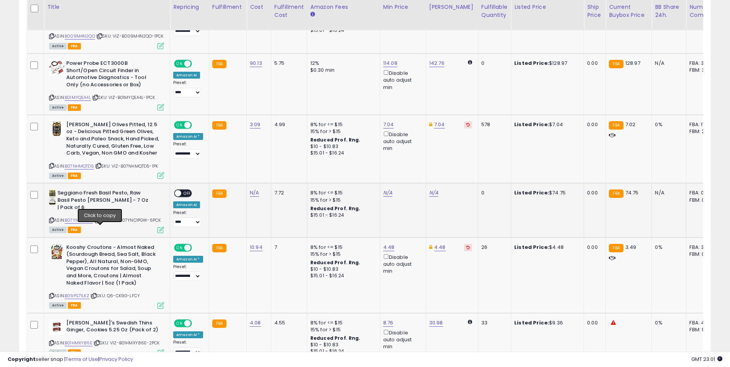
click at [100, 222] on icon at bounding box center [97, 220] width 5 height 4
click at [250, 197] on link "N/A" at bounding box center [254, 193] width 9 height 8
type input "*****"
click button "submit" at bounding box center [274, 182] width 13 height 11
click at [183, 197] on span "OFF" at bounding box center [187, 193] width 12 height 7
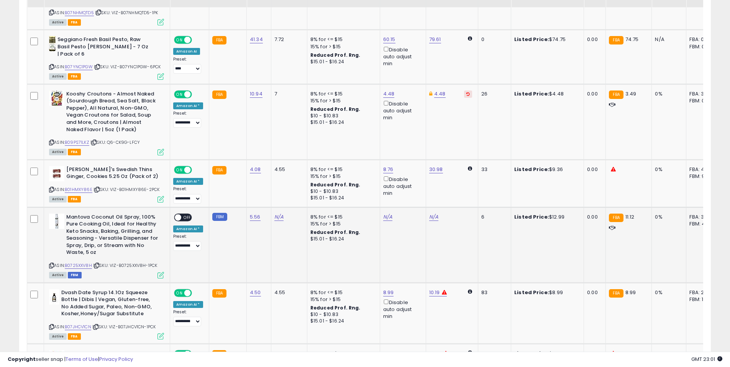
scroll to position [1418, 0]
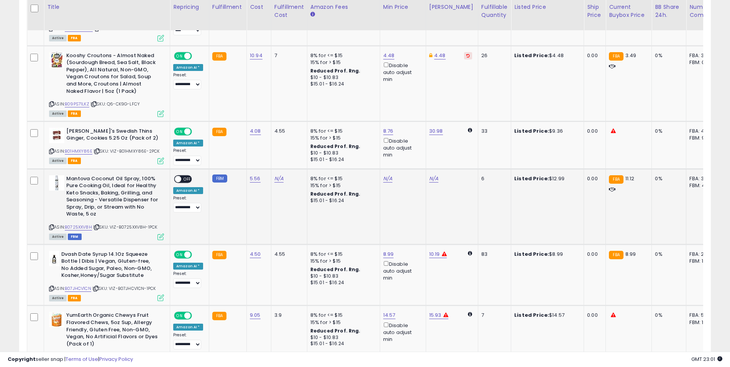
click at [97, 229] on icon at bounding box center [96, 227] width 5 height 4
click at [255, 182] on link "5.56" at bounding box center [255, 179] width 11 height 8
click at [281, 171] on button "submit" at bounding box center [274, 168] width 13 height 11
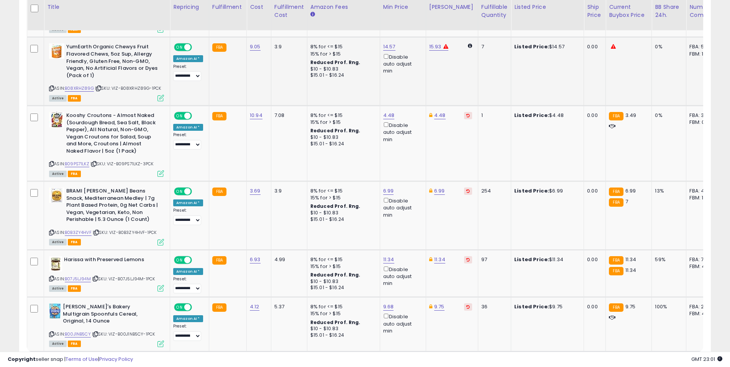
scroll to position [1753, 0]
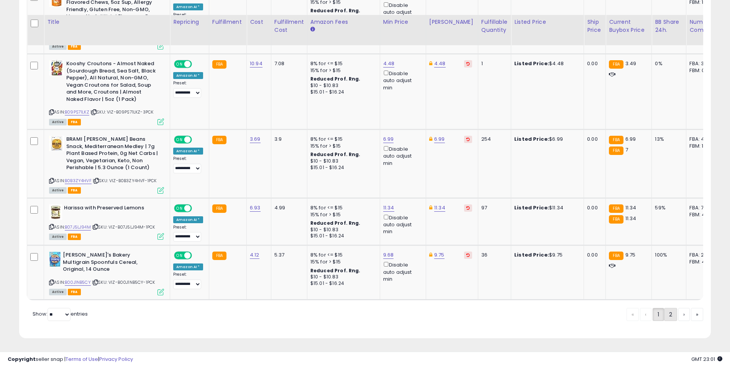
click at [672, 314] on link "2" at bounding box center [670, 314] width 13 height 13
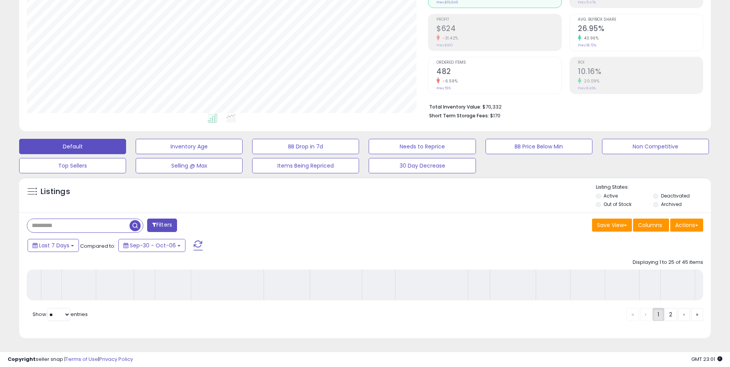
scroll to position [108, 0]
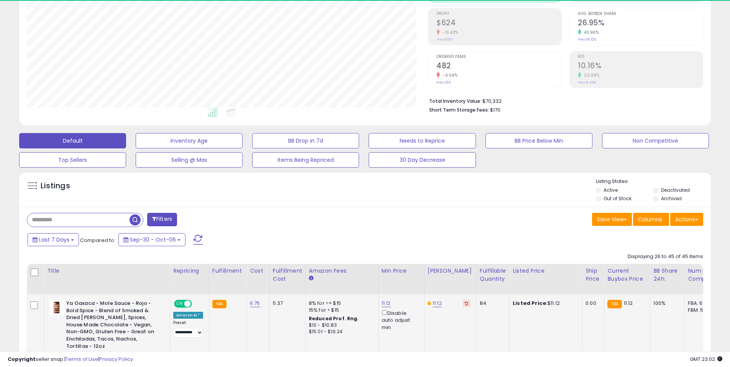
click at [673, 319] on td "100%" at bounding box center [667, 335] width 34 height 82
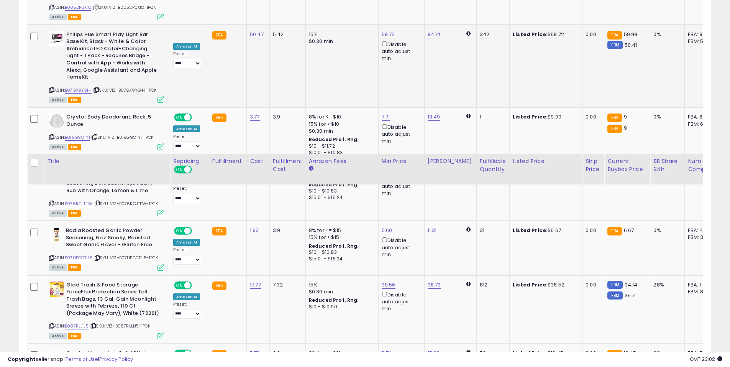
scroll to position [1370, 0]
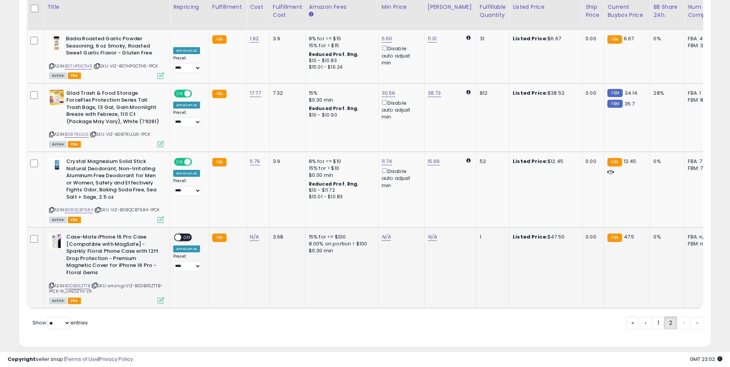
click at [97, 283] on icon at bounding box center [94, 285] width 5 height 4
click at [51, 283] on icon at bounding box center [51, 285] width 5 height 4
click at [254, 233] on link "N/A" at bounding box center [254, 237] width 9 height 8
type input "*****"
click button "submit" at bounding box center [274, 202] width 13 height 11
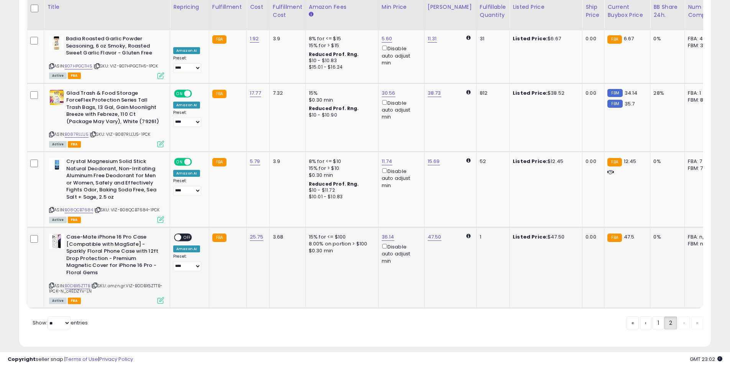
drag, startPoint x: 186, startPoint y: 224, endPoint x: 191, endPoint y: 231, distance: 8.7
click at [186, 234] on span "OFF" at bounding box center [187, 237] width 12 height 7
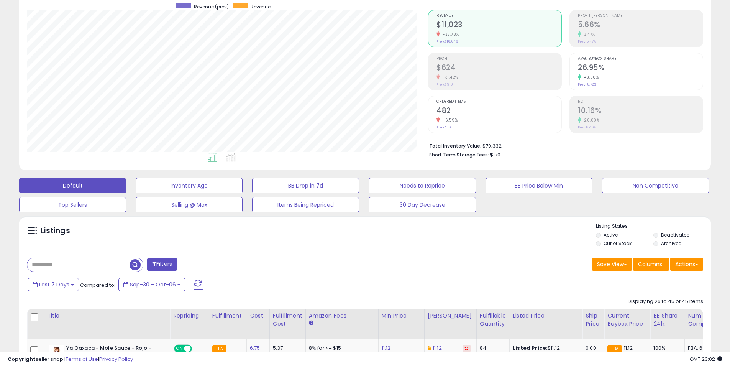
scroll to position [0, 0]
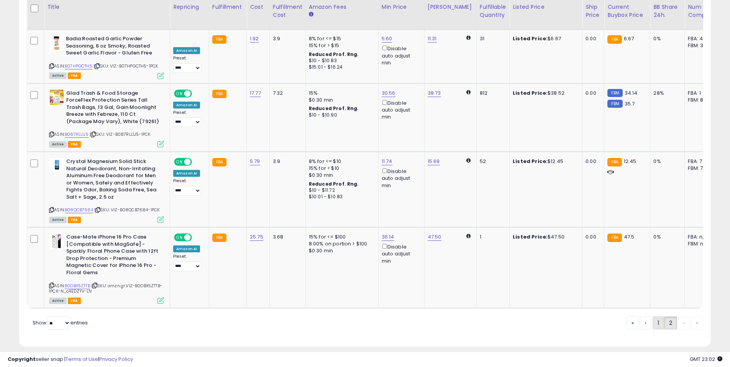
click at [654, 316] on link "1" at bounding box center [658, 322] width 11 height 13
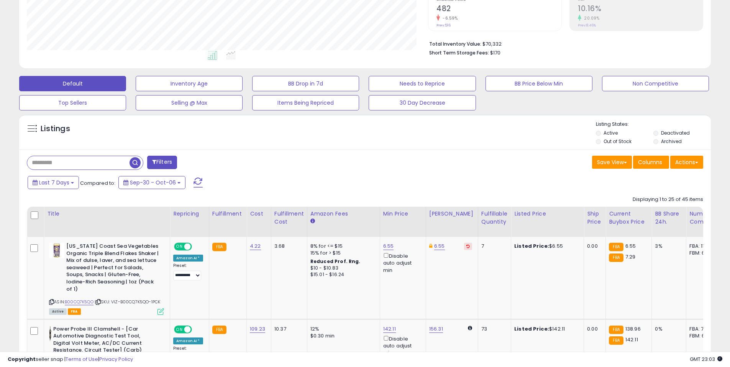
scroll to position [145, 0]
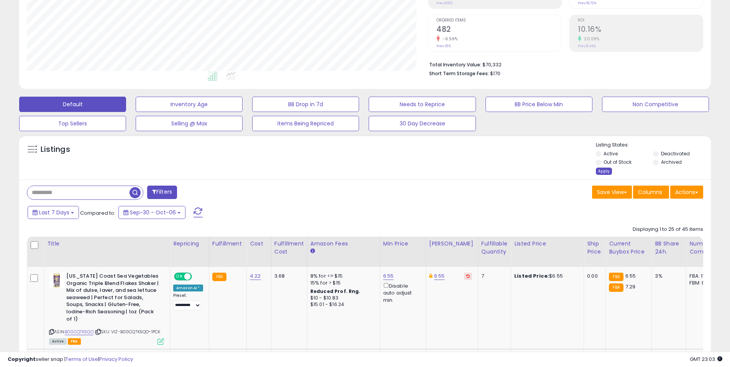
click at [596, 173] on div "Apply" at bounding box center [604, 170] width 16 height 7
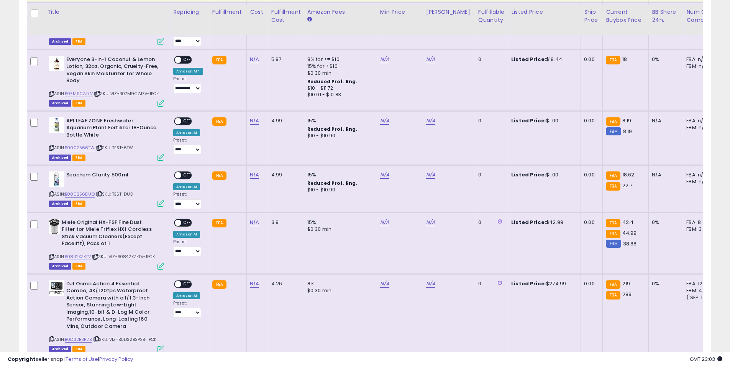
scroll to position [888, 0]
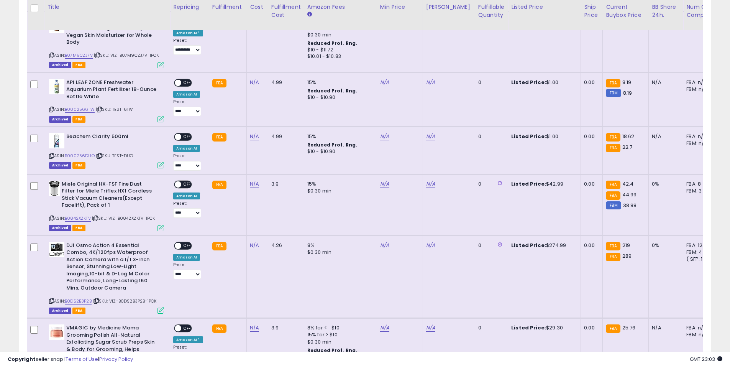
click at [99, 219] on span "| SKU: VIZ-B0842XZKTV-1PCK" at bounding box center [123, 218] width 63 height 6
click at [98, 218] on icon at bounding box center [95, 218] width 5 height 4
click at [251, 184] on link "N/A" at bounding box center [254, 184] width 9 height 8
type input "*****"
click button "submit" at bounding box center [274, 164] width 13 height 11
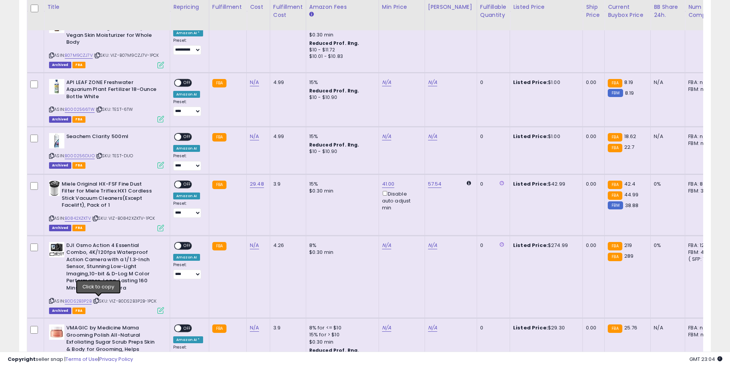
click at [96, 300] on icon at bounding box center [96, 301] width 5 height 4
click at [250, 244] on link "N/A" at bounding box center [254, 245] width 9 height 8
type input "******"
click button "submit" at bounding box center [274, 225] width 13 height 11
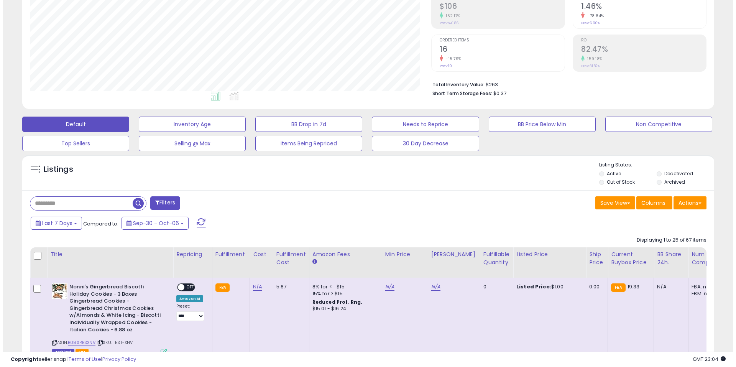
scroll to position [0, 0]
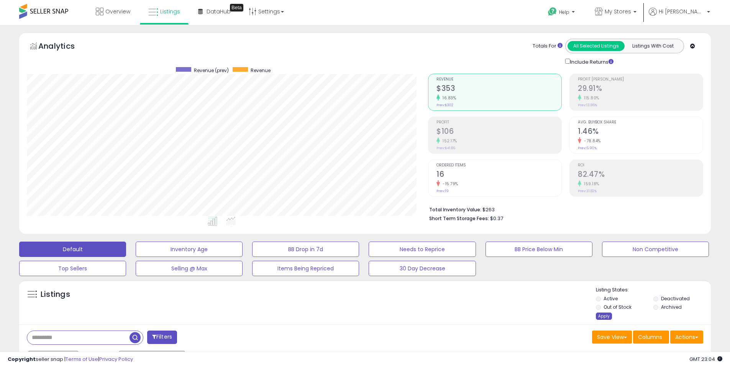
click at [604, 314] on div "Apply" at bounding box center [604, 315] width 16 height 7
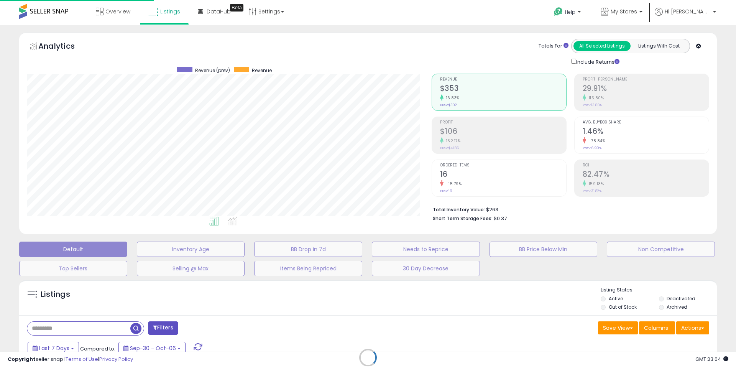
scroll to position [157, 405]
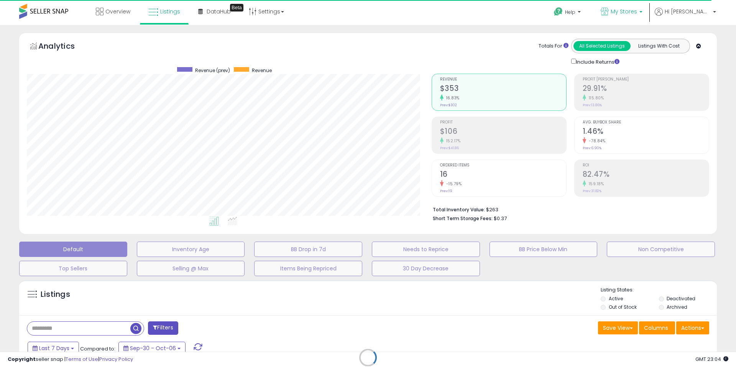
click at [637, 9] on span "My Stores" at bounding box center [624, 12] width 26 height 8
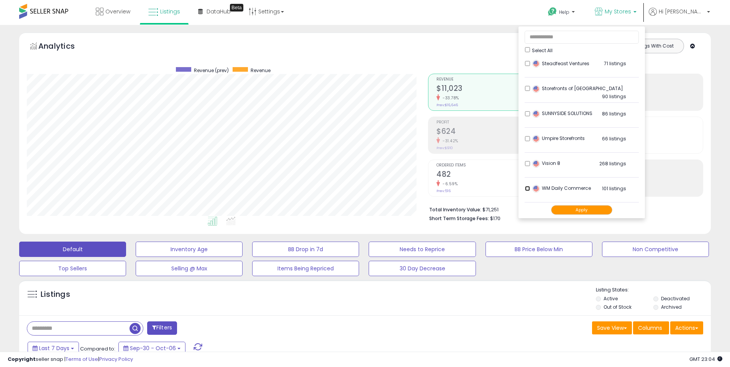
scroll to position [157, 401]
click at [598, 205] on div "Apply" at bounding box center [582, 209] width 114 height 15
click at [606, 210] on button "Apply" at bounding box center [581, 210] width 61 height 10
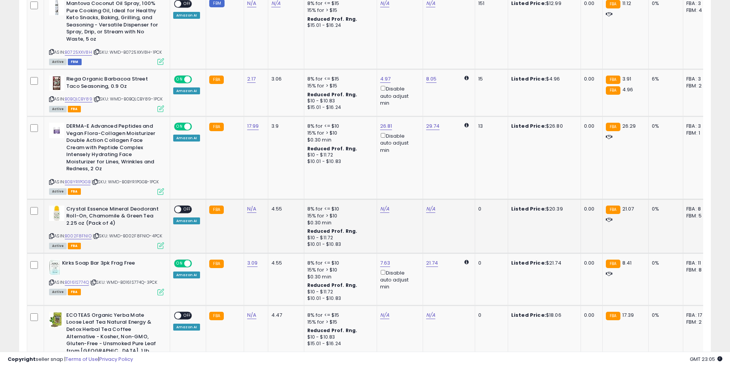
scroll to position [652, 0]
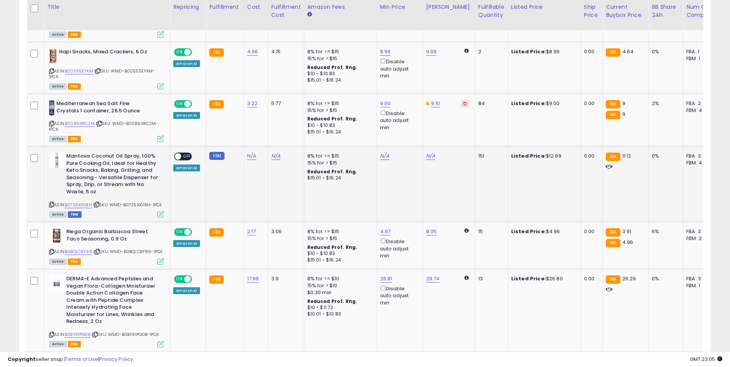
drag, startPoint x: 100, startPoint y: 202, endPoint x: 108, endPoint y: 213, distance: 13.9
click at [99, 202] on icon at bounding box center [96, 204] width 5 height 4
click at [248, 156] on link "N/A" at bounding box center [251, 156] width 9 height 8
type input "****"
click at [274, 136] on icon "submit" at bounding box center [271, 136] width 5 height 5
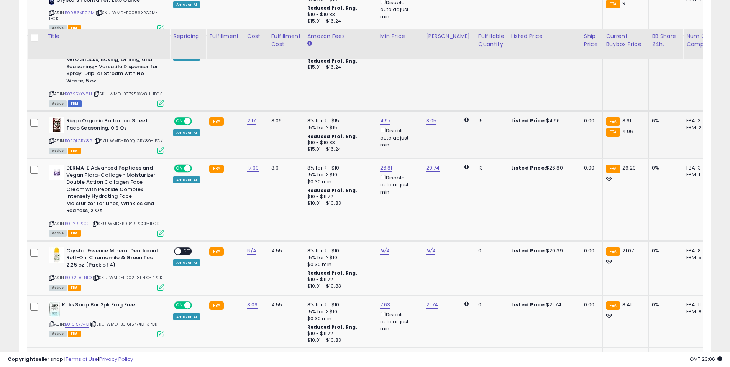
scroll to position [805, 0]
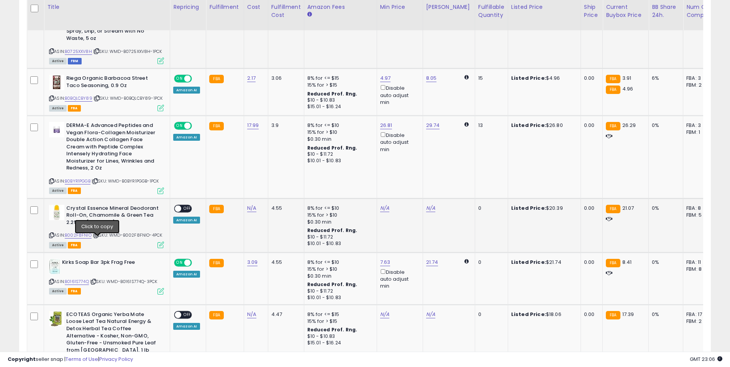
click at [97, 237] on icon at bounding box center [96, 235] width 5 height 4
click at [251, 212] on link "N/A" at bounding box center [251, 208] width 9 height 8
type input "*****"
click at [274, 194] on icon "submit" at bounding box center [271, 193] width 5 height 5
click at [185, 212] on span "OFF" at bounding box center [187, 208] width 12 height 7
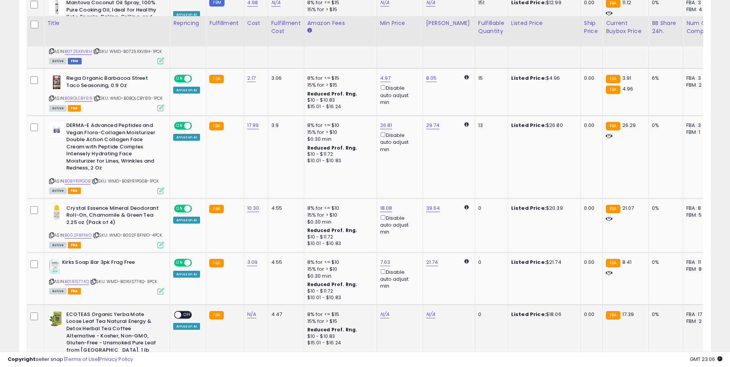
scroll to position [882, 0]
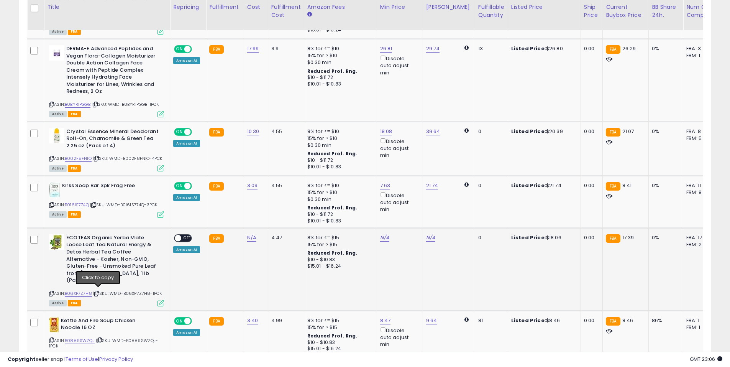
click at [99, 292] on icon at bounding box center [96, 293] width 5 height 4
click at [250, 241] on link "N/A" at bounding box center [251, 238] width 9 height 8
type input "*"
type input "****"
click button "submit" at bounding box center [271, 223] width 13 height 11
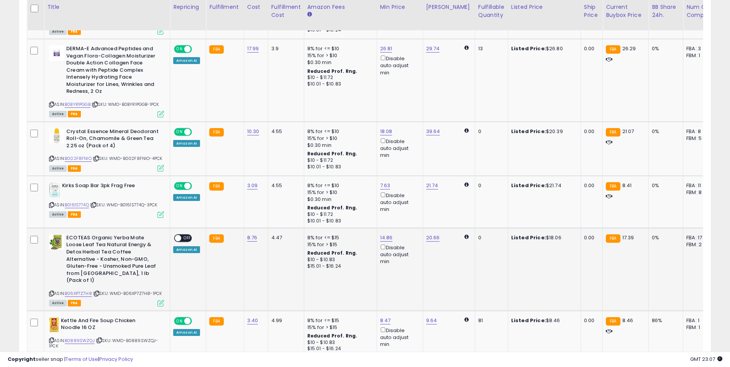
click at [189, 241] on span "OFF" at bounding box center [187, 238] width 12 height 7
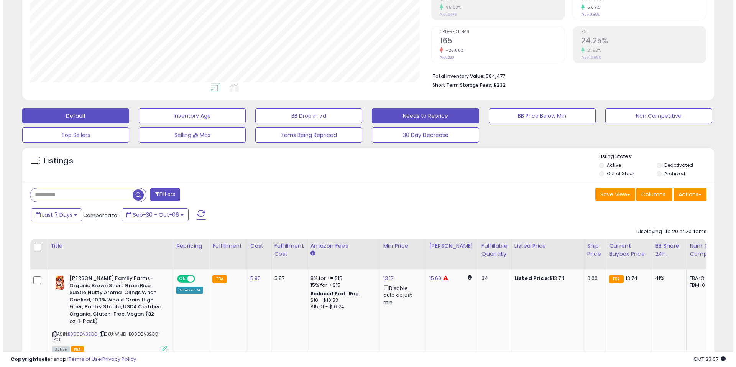
scroll to position [33, 0]
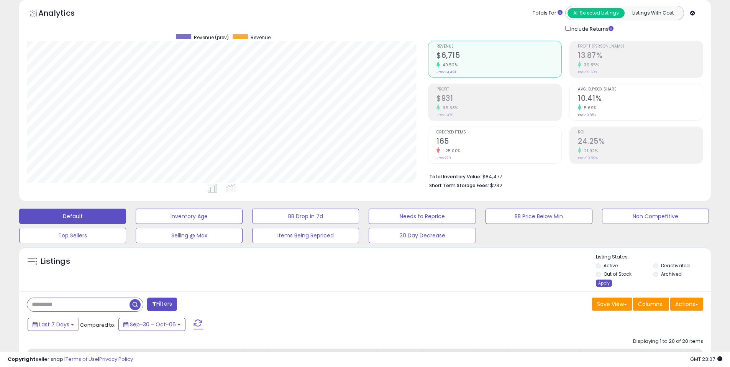
click at [599, 284] on div "Apply" at bounding box center [604, 282] width 16 height 7
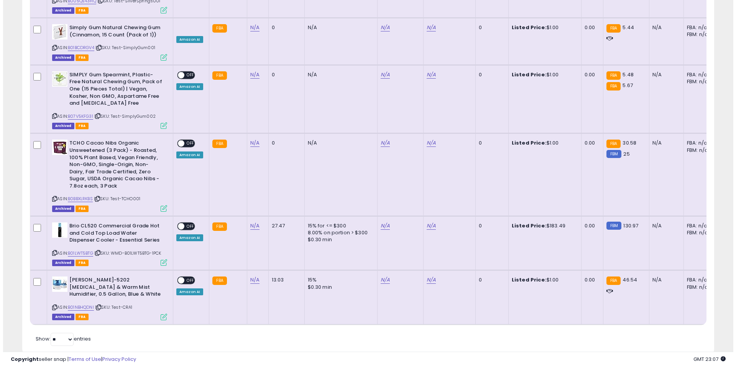
scroll to position [0, 0]
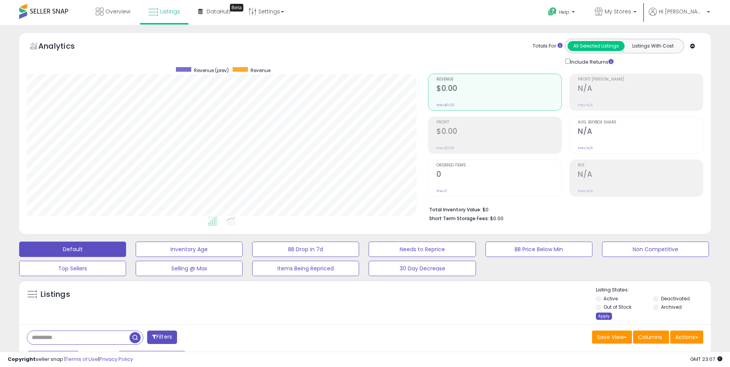
click at [605, 315] on div "Apply" at bounding box center [604, 315] width 16 height 7
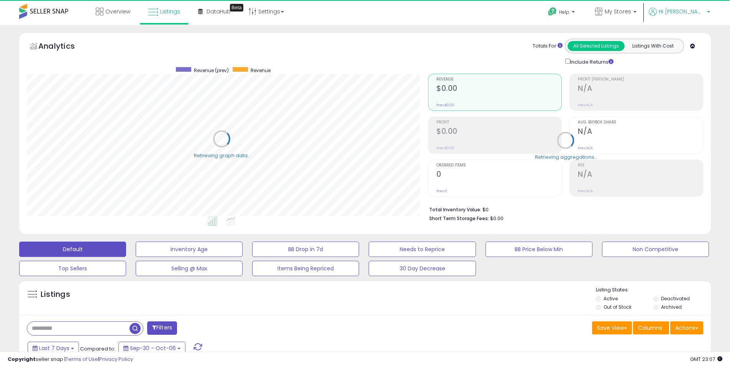
scroll to position [383132, 382888]
click at [702, 13] on span "Hi [PERSON_NAME]" at bounding box center [682, 12] width 46 height 8
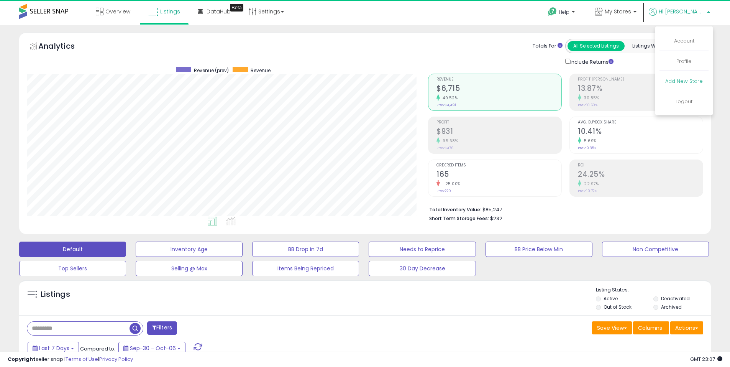
scroll to position [157, 401]
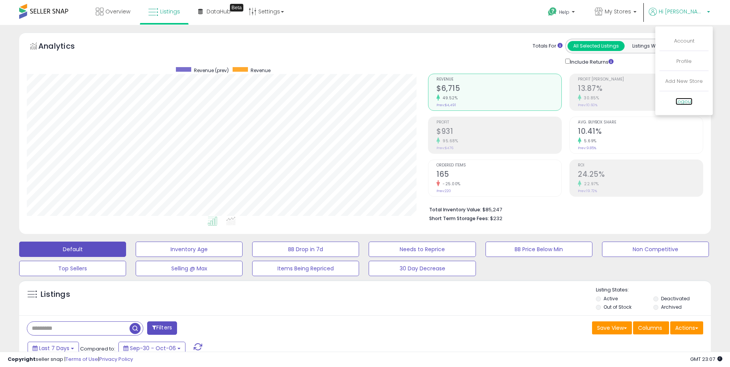
click at [683, 101] on link "Logout" at bounding box center [684, 101] width 17 height 7
